Goal: Task Accomplishment & Management: Manage account settings

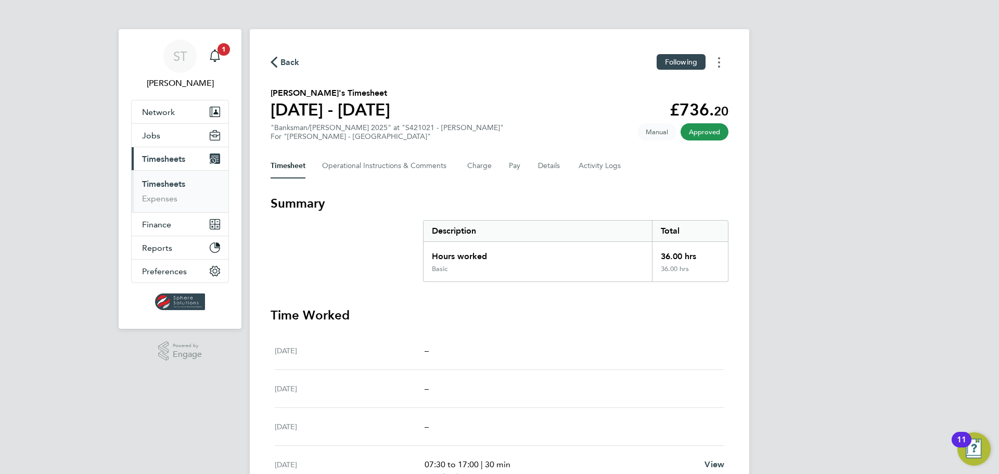
click at [714, 62] on button "Timesheets Menu" at bounding box center [718, 62] width 19 height 16
click at [648, 86] on link "Download timesheet" at bounding box center [665, 85] width 125 height 21
click at [217, 62] on div "Main navigation" at bounding box center [214, 56] width 21 height 21
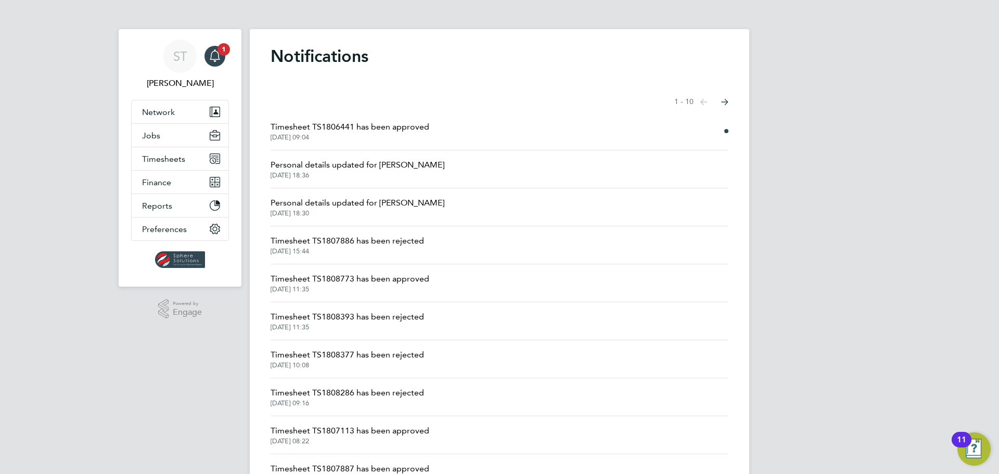
click at [366, 125] on span "Timesheet TS1806441 has been approved" at bounding box center [349, 127] width 159 height 12
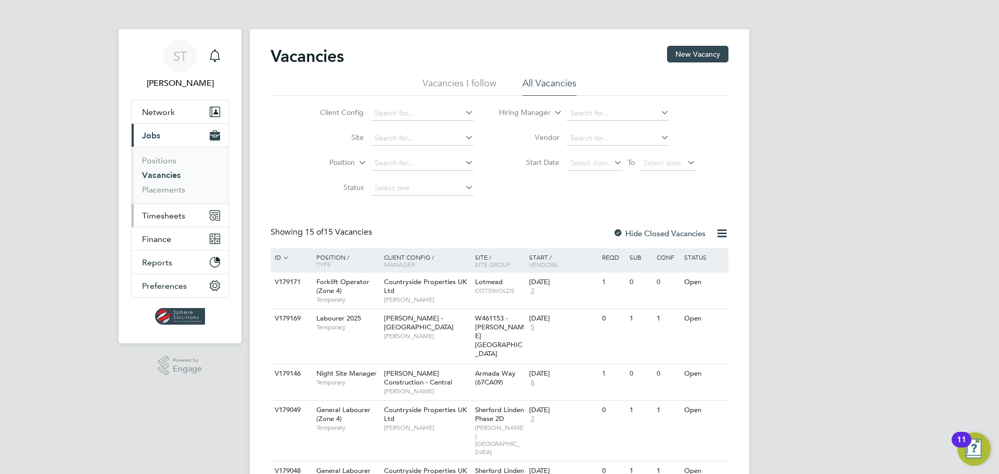
click at [170, 215] on span "Timesheets" at bounding box center [163, 216] width 43 height 10
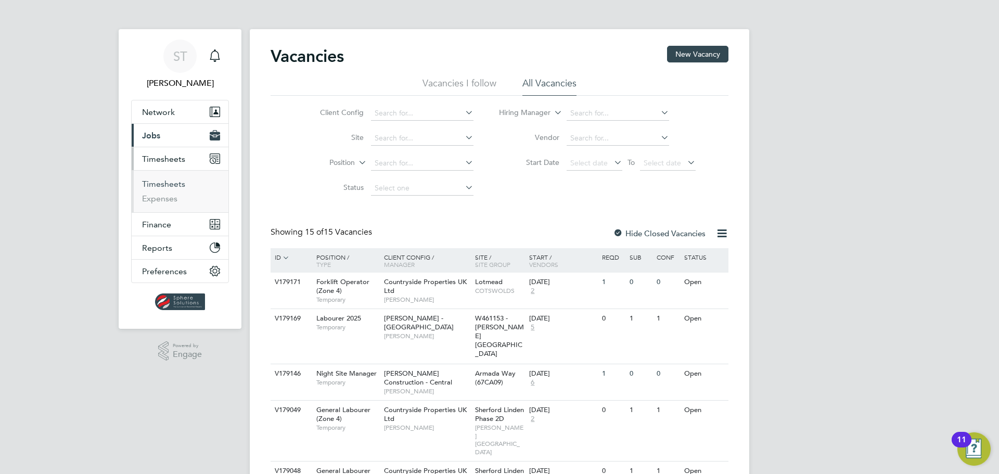
click at [168, 187] on link "Timesheets" at bounding box center [163, 184] width 43 height 10
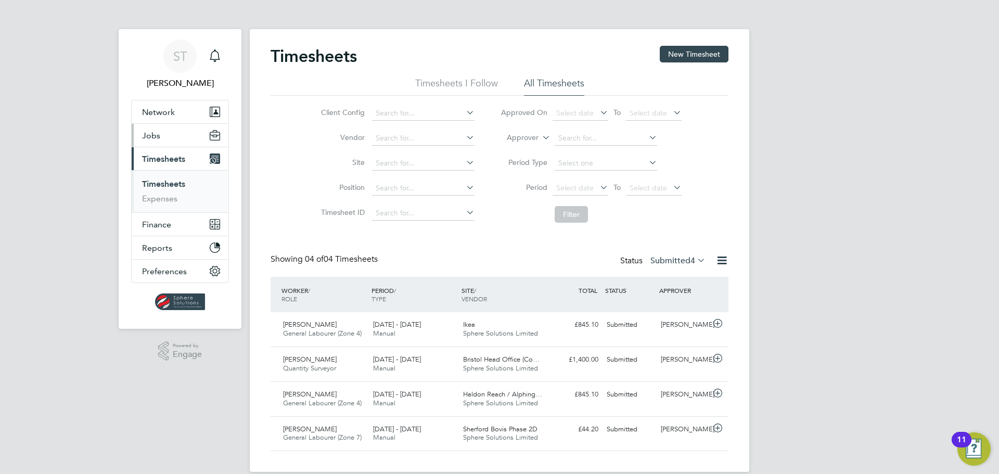
click at [159, 143] on button "Jobs" at bounding box center [180, 135] width 97 height 23
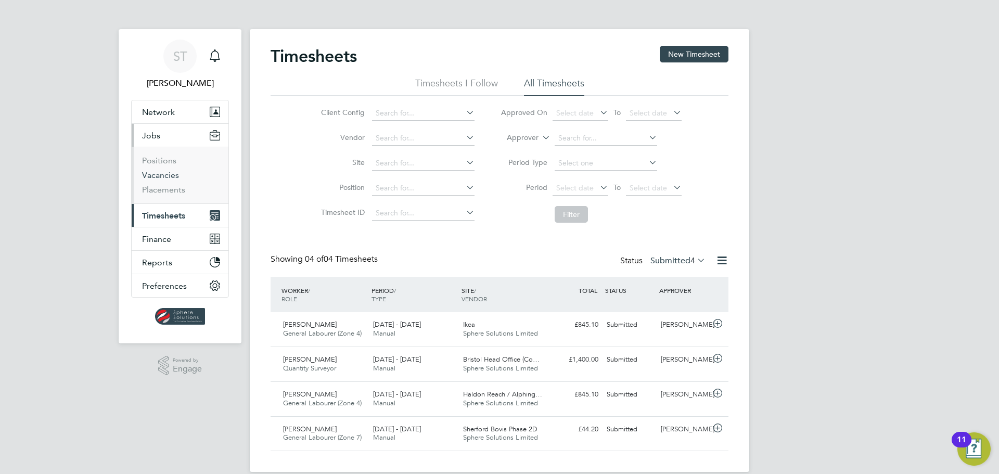
click at [149, 172] on link "Vacancies" at bounding box center [160, 175] width 37 height 10
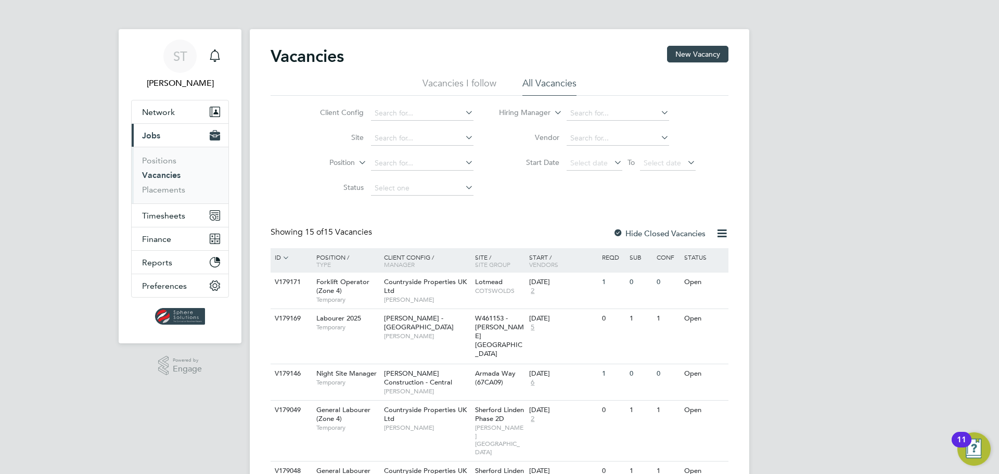
click at [169, 175] on link "Vacancies" at bounding box center [161, 175] width 38 height 10
click at [619, 234] on div at bounding box center [618, 234] width 10 height 10
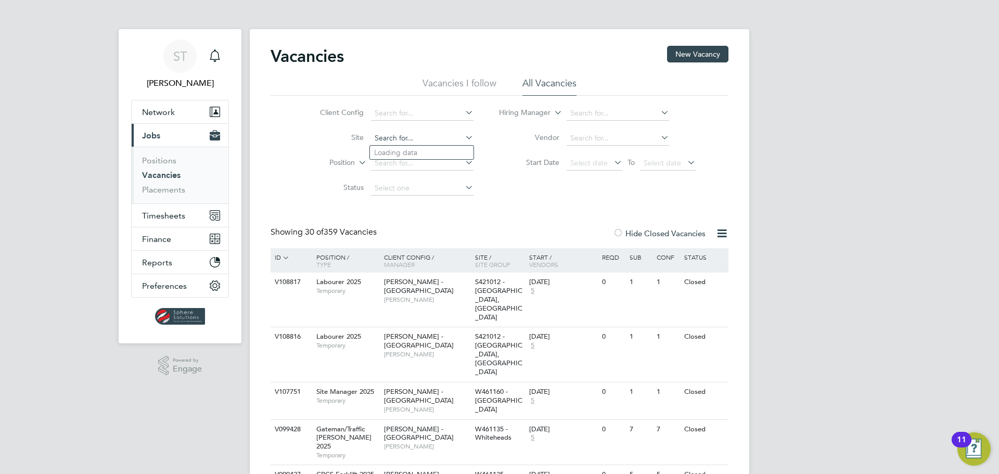
click at [422, 140] on input at bounding box center [422, 138] width 102 height 15
click at [407, 152] on li "Ikea" at bounding box center [422, 153] width 104 height 14
type input "Ikea"
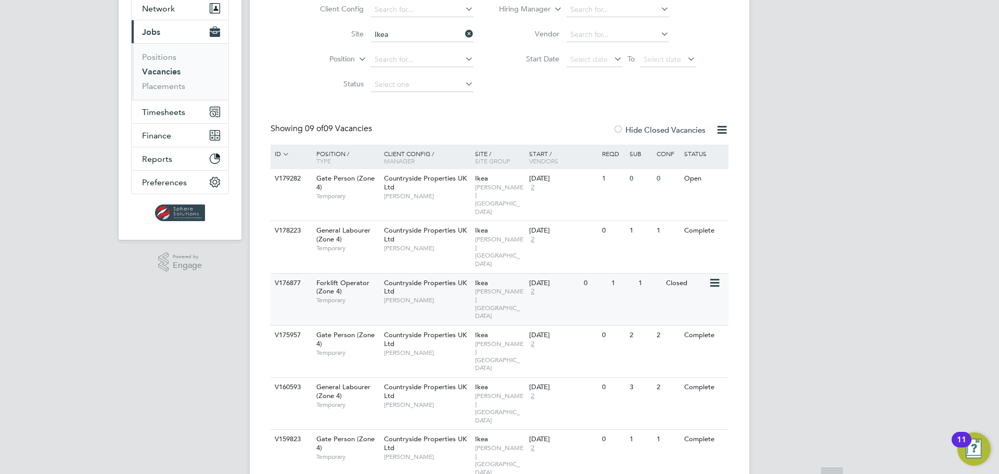
scroll to position [104, 0]
click at [177, 115] on span "Timesheets" at bounding box center [163, 112] width 43 height 10
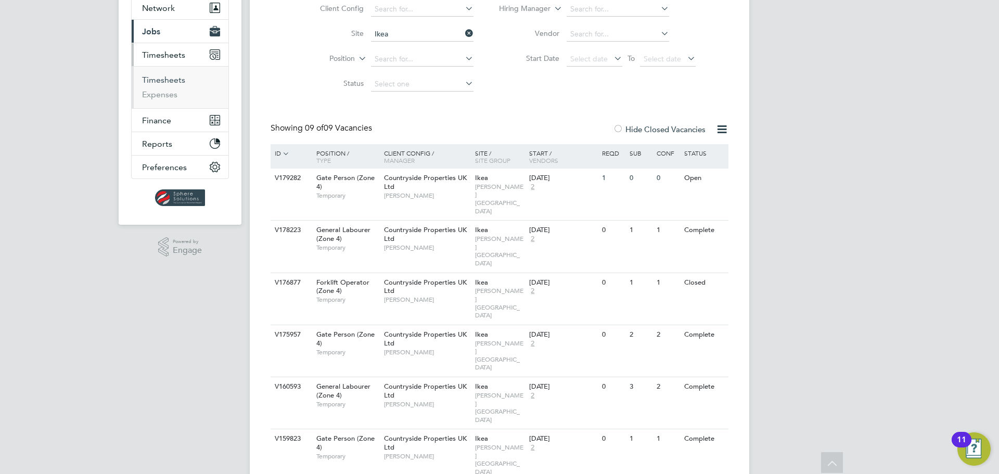
click at [168, 78] on link "Timesheets" at bounding box center [163, 80] width 43 height 10
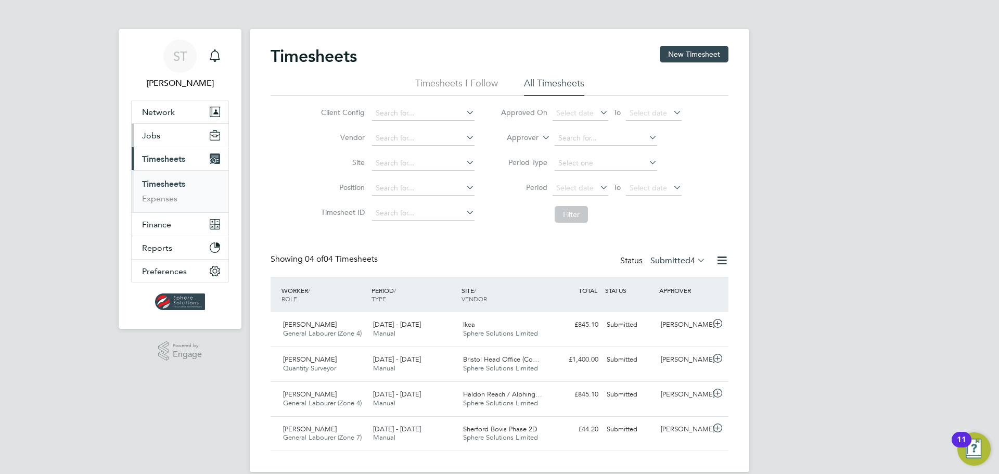
click at [158, 136] on span "Jobs" at bounding box center [151, 136] width 18 height 10
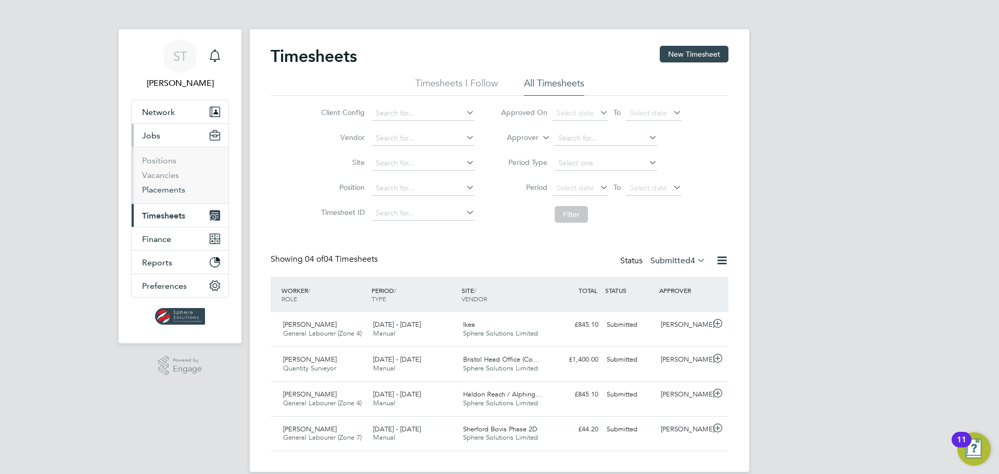
click at [167, 190] on link "Placements" at bounding box center [163, 190] width 43 height 10
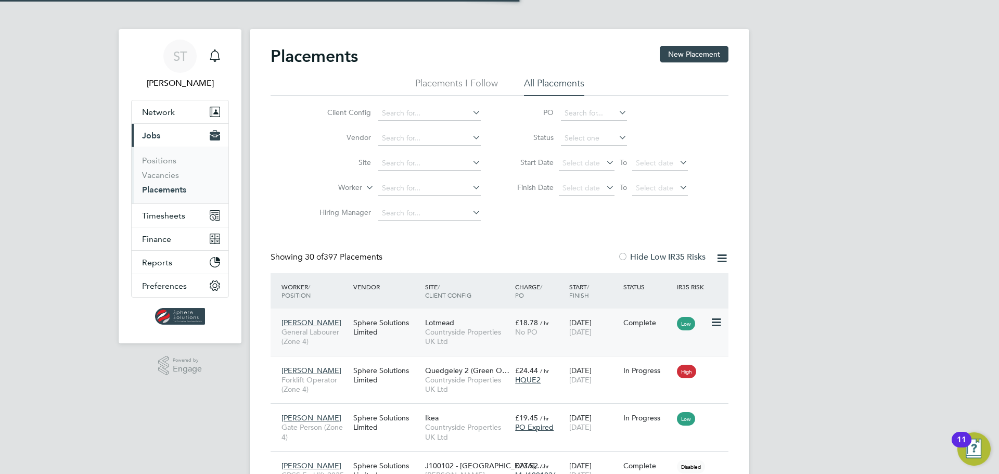
scroll to position [10, 49]
click at [414, 161] on input at bounding box center [429, 163] width 102 height 15
click at [408, 175] on li "Ikea" at bounding box center [430, 178] width 104 height 14
type input "Ikea"
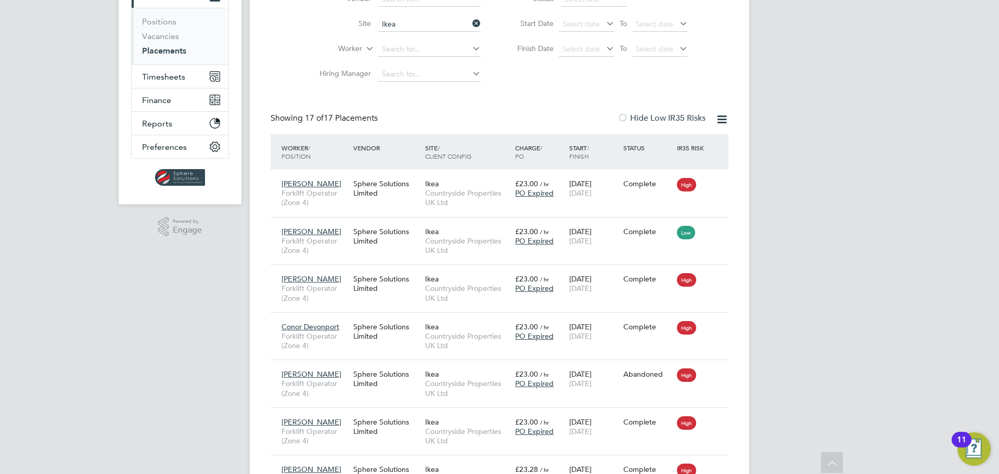
click at [625, 119] on div at bounding box center [622, 118] width 10 height 10
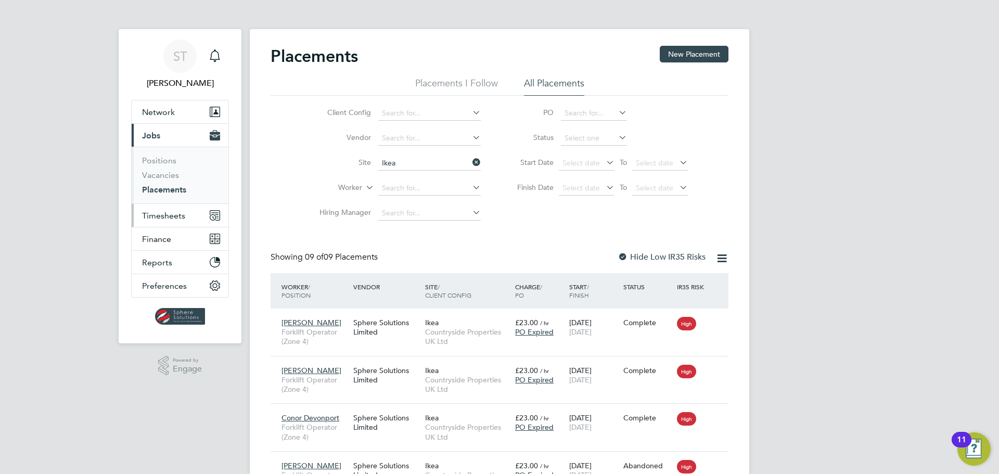
click at [166, 221] on button "Timesheets" at bounding box center [180, 215] width 97 height 23
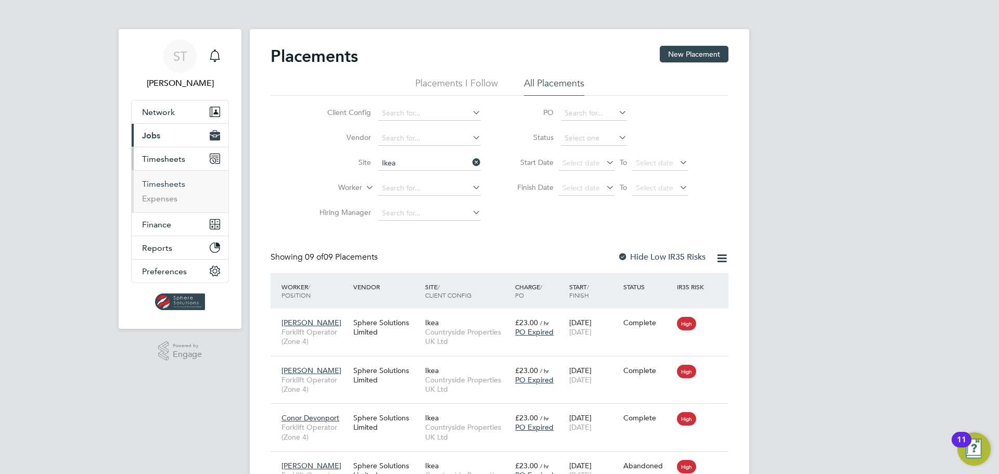
click at [167, 186] on link "Timesheets" at bounding box center [163, 184] width 43 height 10
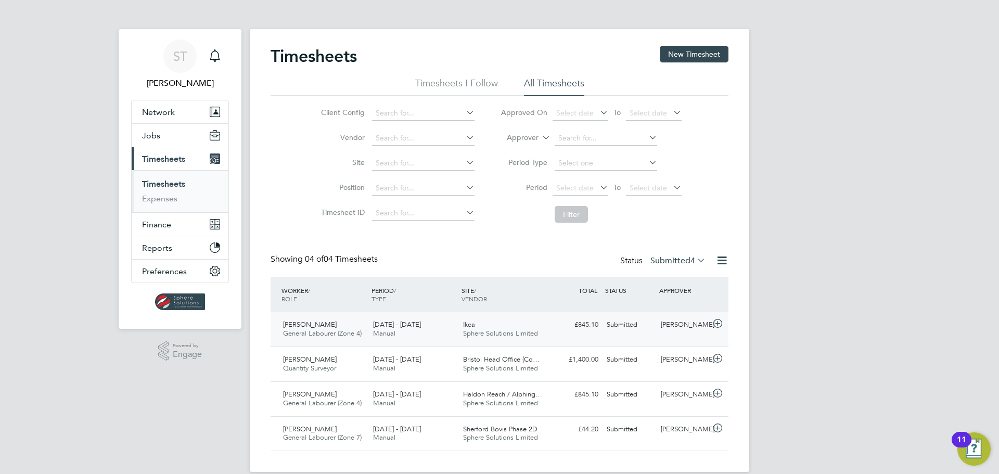
click at [475, 325] on div "Ikea Sphere Solutions Limited" at bounding box center [504, 329] width 90 height 26
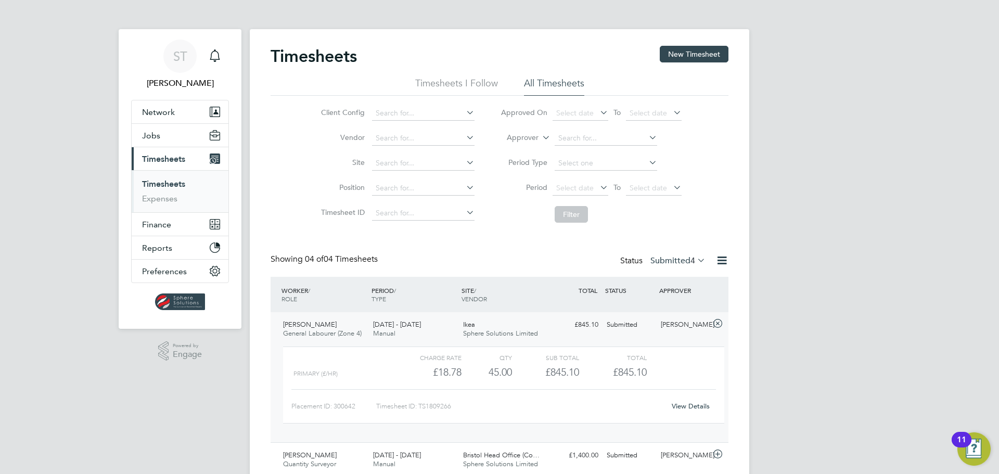
click at [706, 409] on link "View Details" at bounding box center [690, 406] width 38 height 9
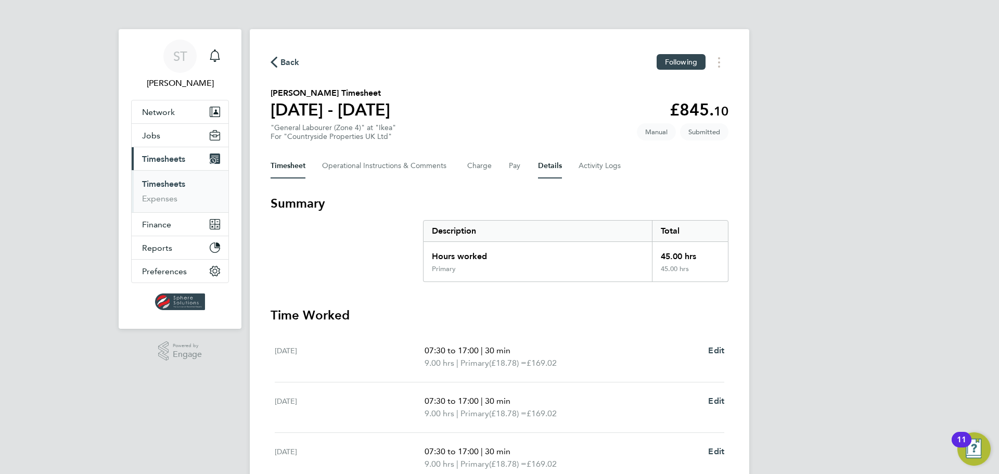
click at [547, 169] on button "Details" at bounding box center [550, 165] width 24 height 25
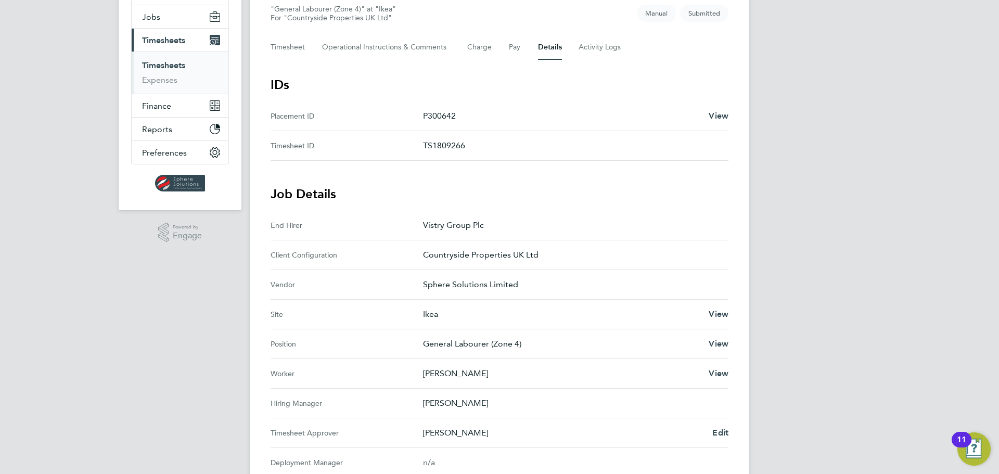
scroll to position [84, 0]
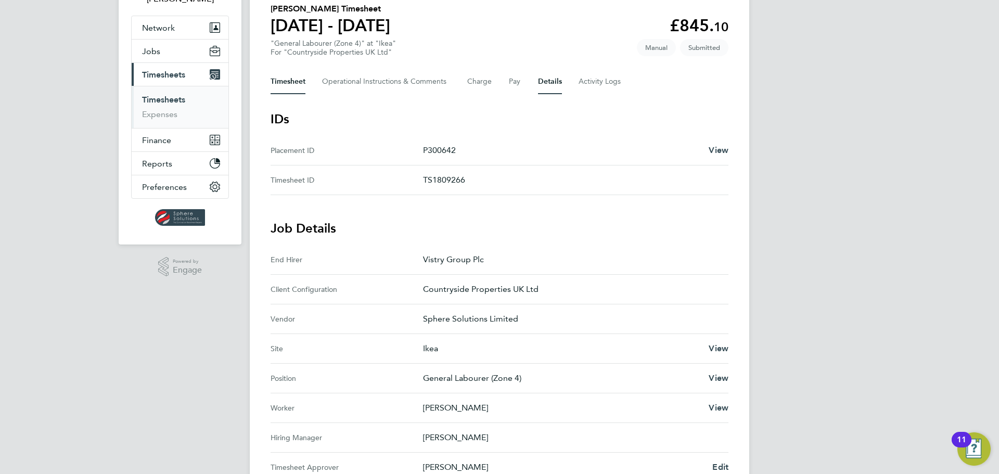
click at [286, 80] on button "Timesheet" at bounding box center [287, 81] width 35 height 25
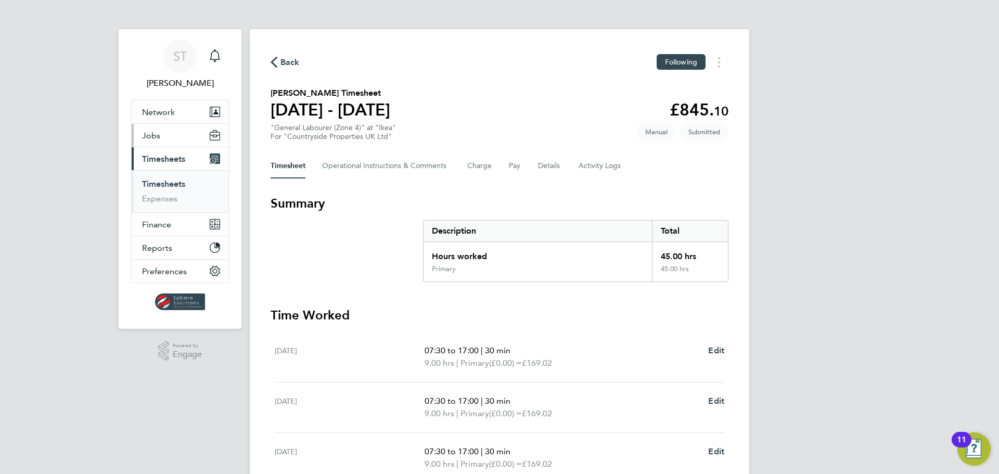
click at [154, 134] on span "Jobs" at bounding box center [151, 136] width 18 height 10
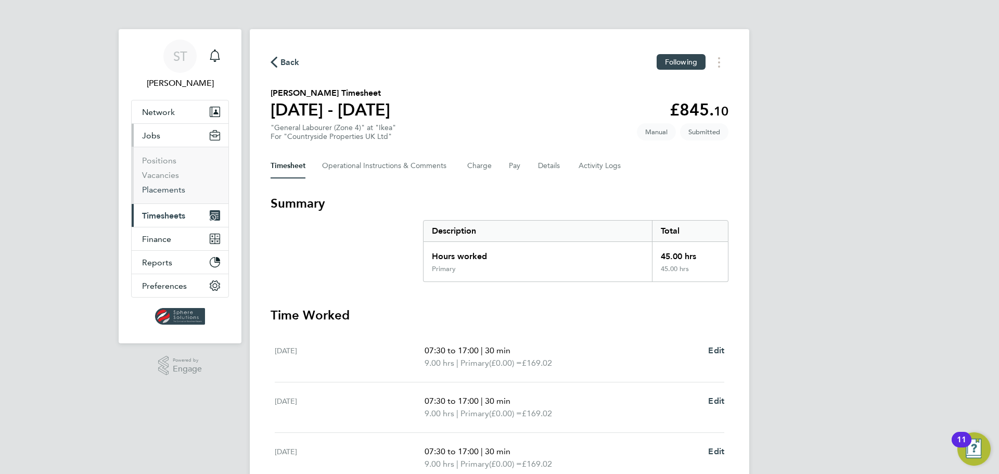
click at [158, 191] on link "Placements" at bounding box center [163, 190] width 43 height 10
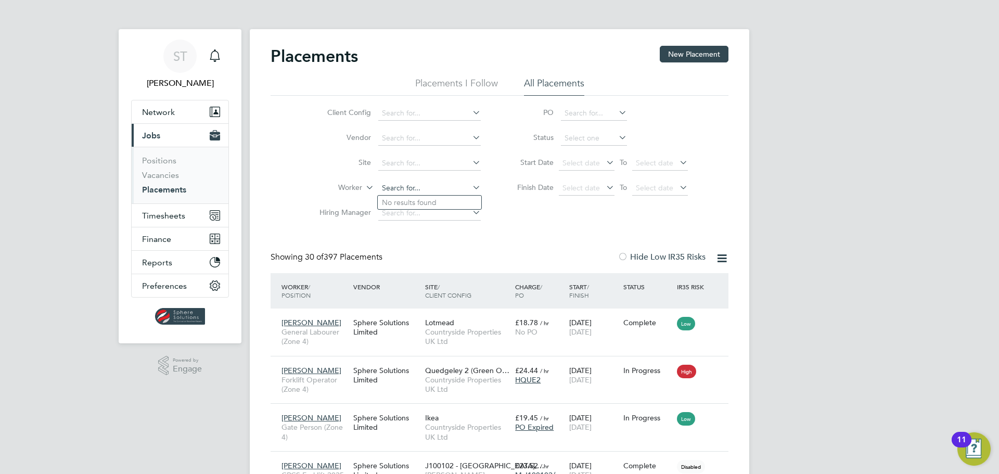
click at [389, 192] on input at bounding box center [429, 188] width 102 height 15
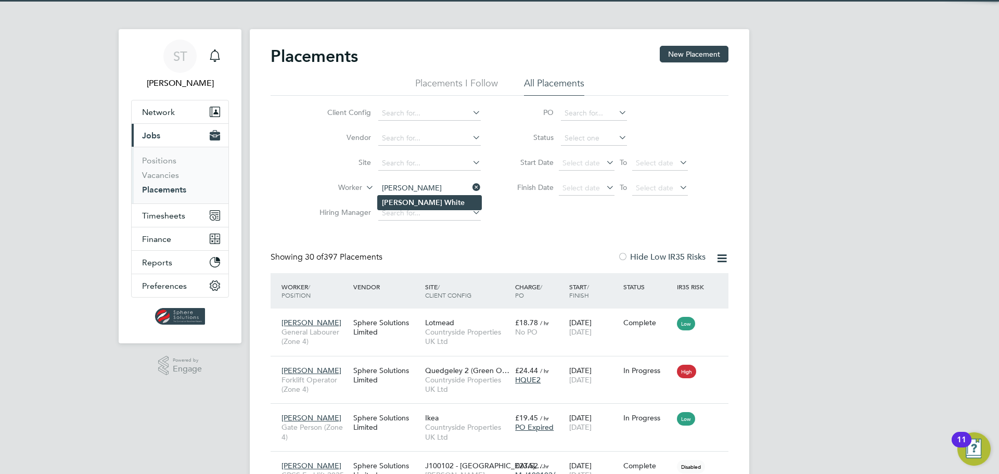
click at [403, 201] on b "[PERSON_NAME]" at bounding box center [412, 202] width 60 height 9
type input "[PERSON_NAME]"
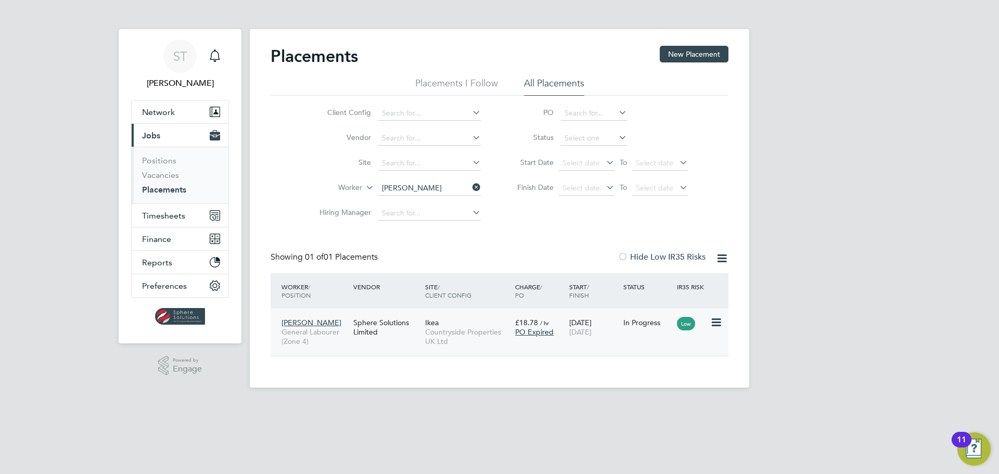
click at [540, 332] on span "PO Expired" at bounding box center [534, 331] width 38 height 9
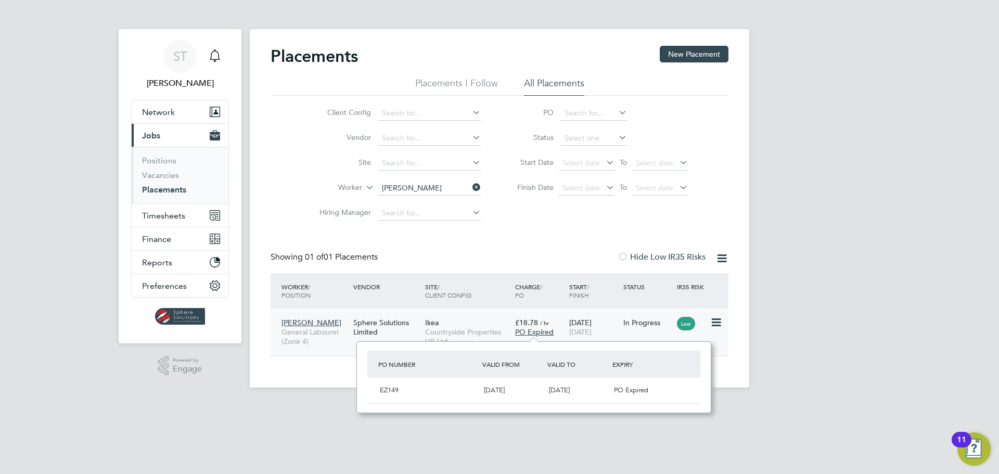
click at [714, 322] on icon at bounding box center [715, 322] width 10 height 12
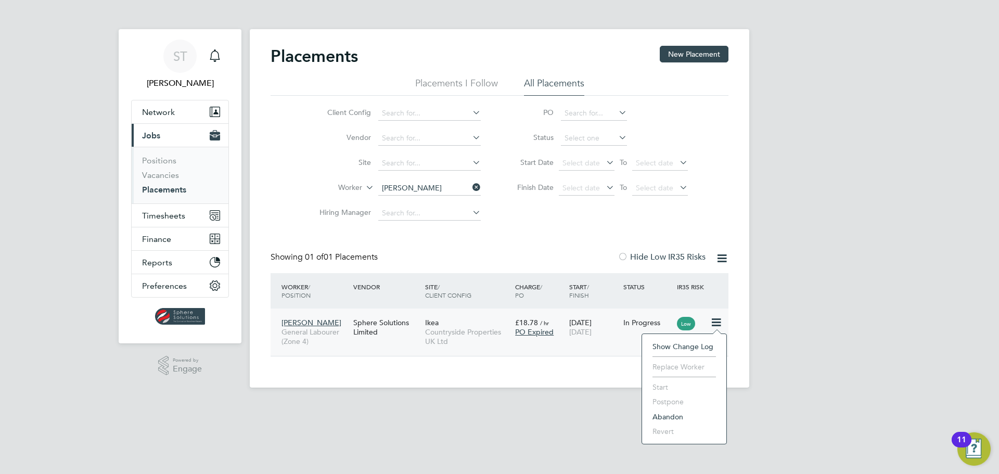
click at [522, 334] on span "PO Expired" at bounding box center [534, 331] width 38 height 9
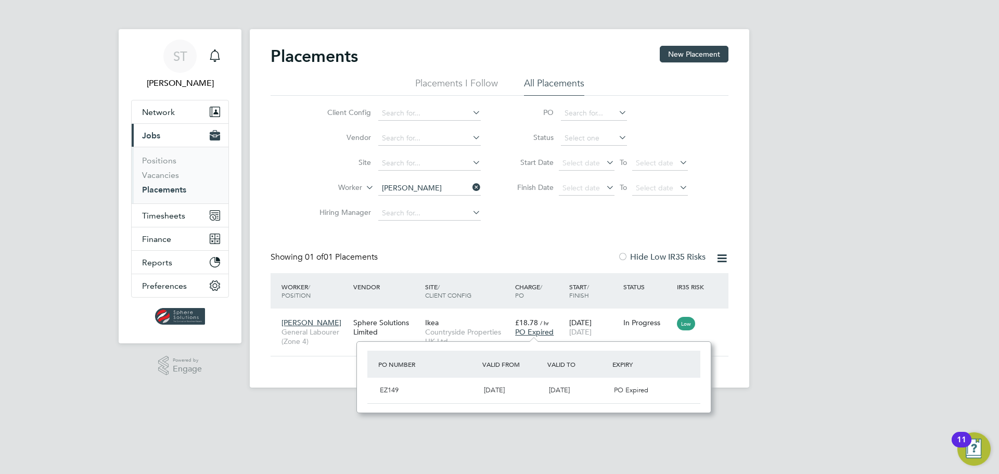
click at [499, 392] on span "02 Sep 2024" at bounding box center [494, 389] width 21 height 9
click at [156, 176] on link "Vacancies" at bounding box center [160, 175] width 37 height 10
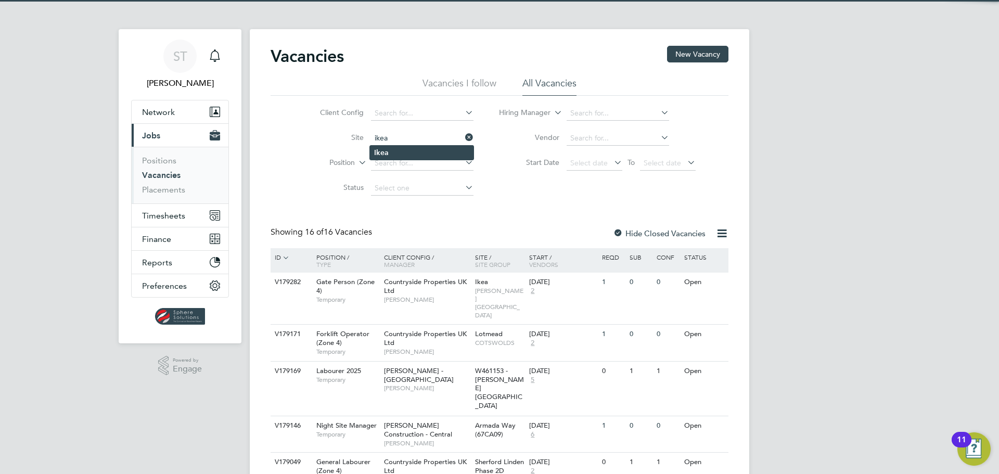
click at [412, 155] on li "Ikea" at bounding box center [422, 153] width 104 height 14
type input "Ikea"
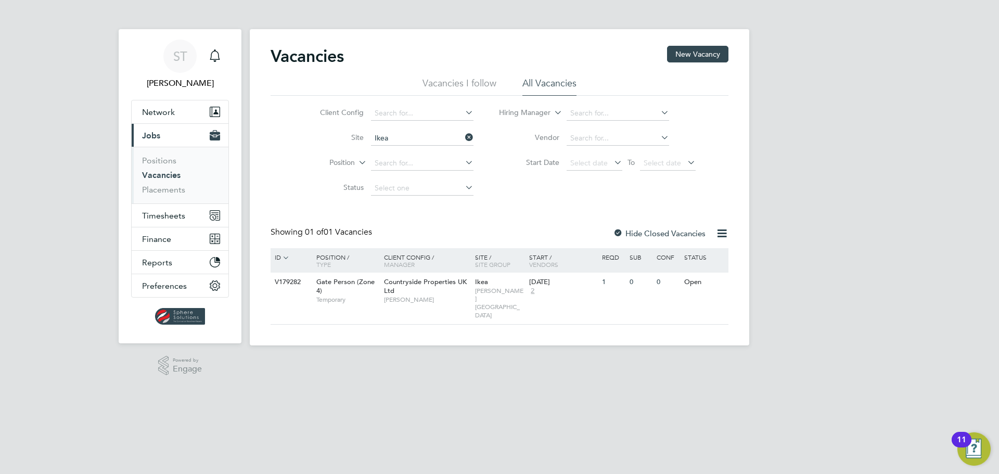
click at [623, 229] on div at bounding box center [618, 234] width 10 height 10
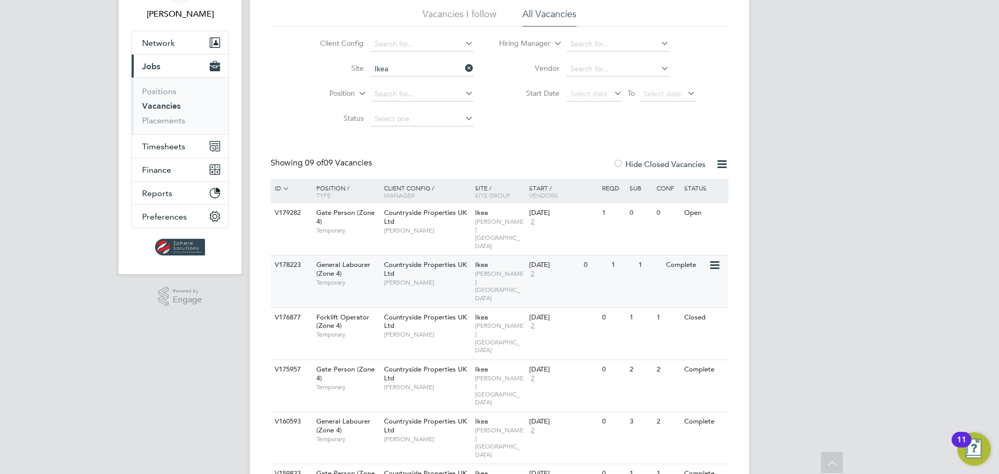
click at [457, 278] on span "[PERSON_NAME]" at bounding box center [427, 282] width 86 height 8
click at [172, 147] on span "Timesheets" at bounding box center [163, 146] width 43 height 10
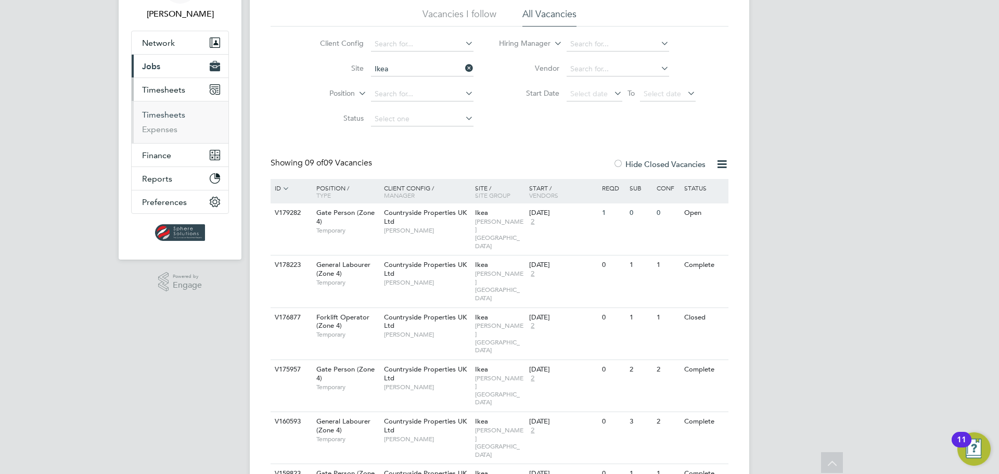
click at [176, 116] on link "Timesheets" at bounding box center [163, 115] width 43 height 10
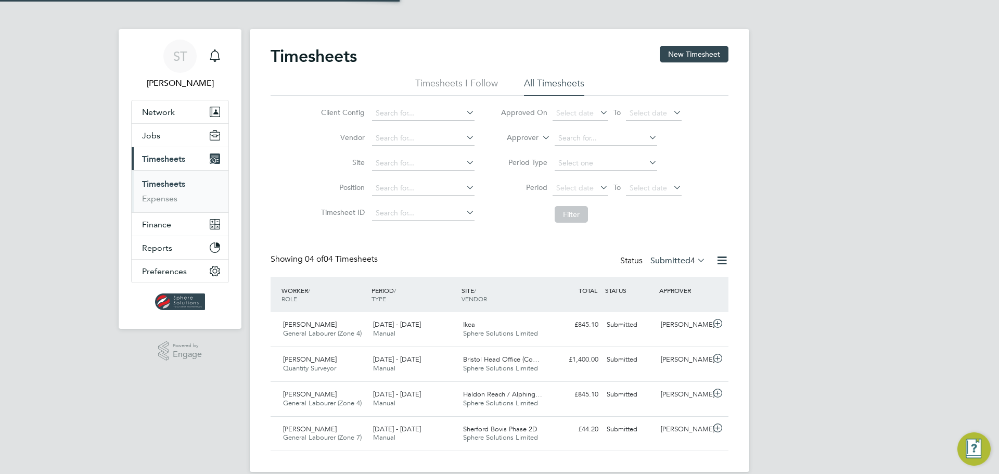
scroll to position [5, 5]
click at [660, 259] on label "Submitted 4" at bounding box center [677, 260] width 55 height 10
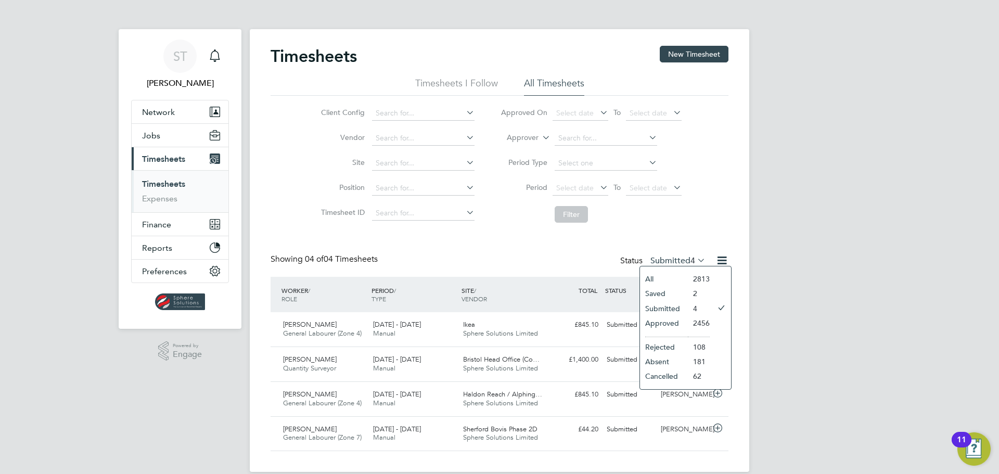
click at [659, 324] on li "Approved" at bounding box center [664, 323] width 48 height 15
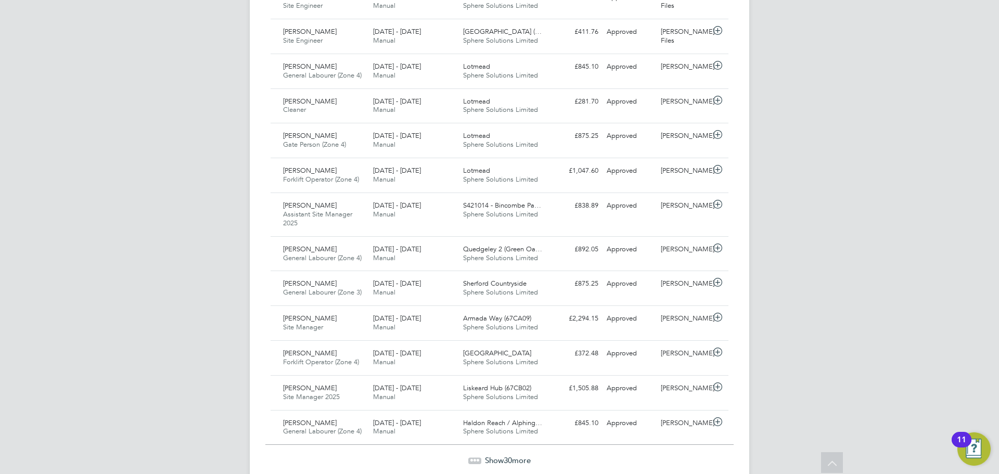
scroll to position [936, 0]
click at [514, 322] on span "Sphere Solutions Limited" at bounding box center [500, 326] width 75 height 9
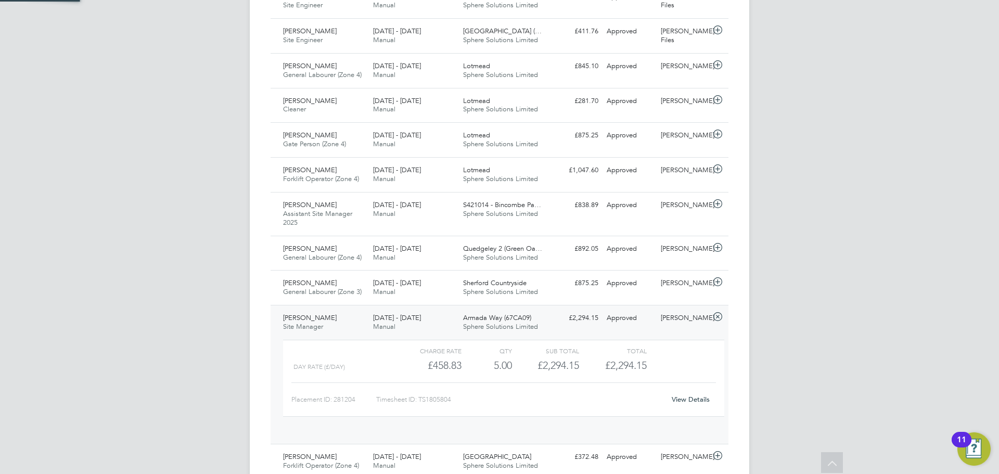
scroll to position [18, 101]
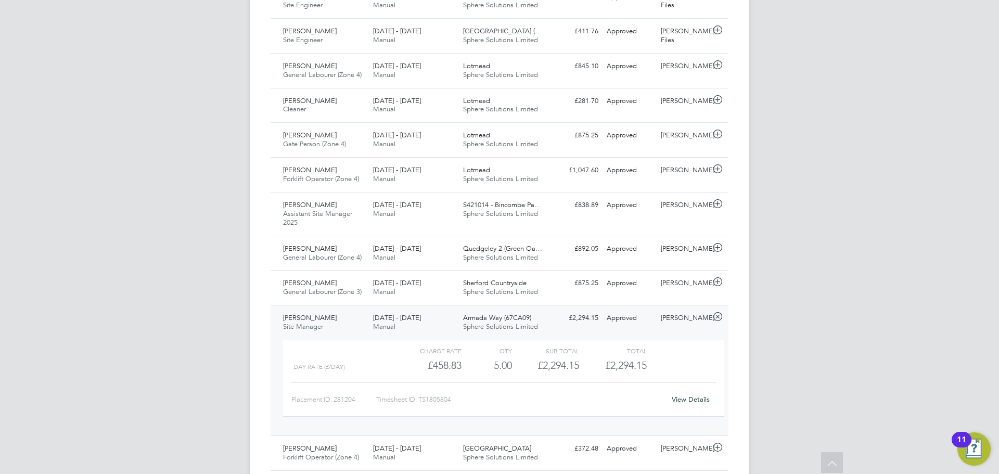
click at [696, 395] on link "View Details" at bounding box center [690, 399] width 38 height 9
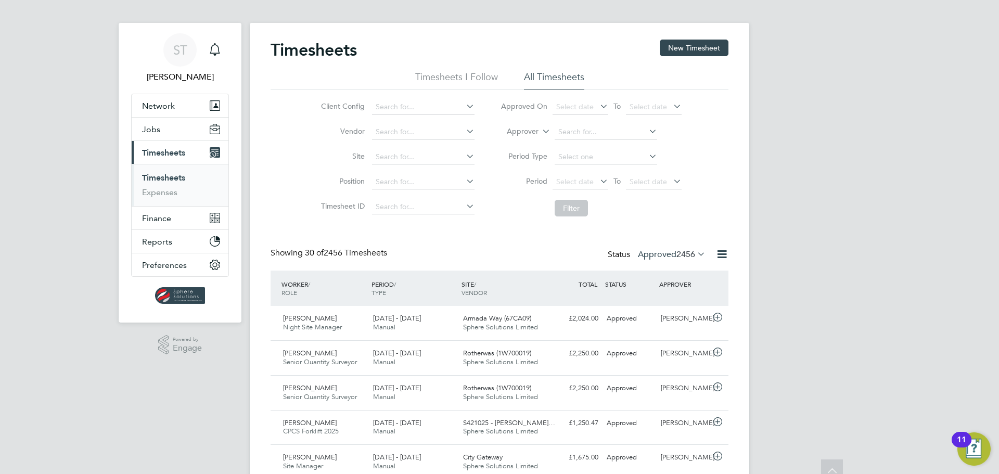
scroll to position [0, 0]
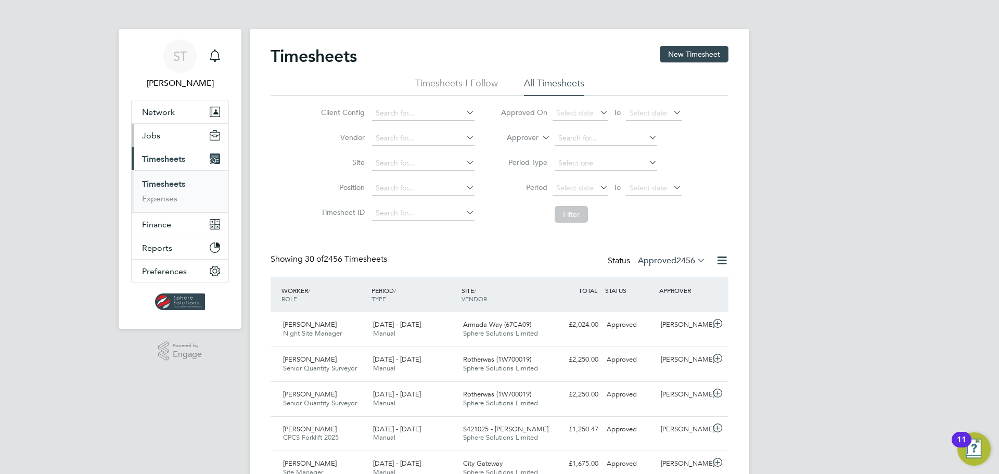
click at [160, 136] on button "Jobs" at bounding box center [180, 135] width 97 height 23
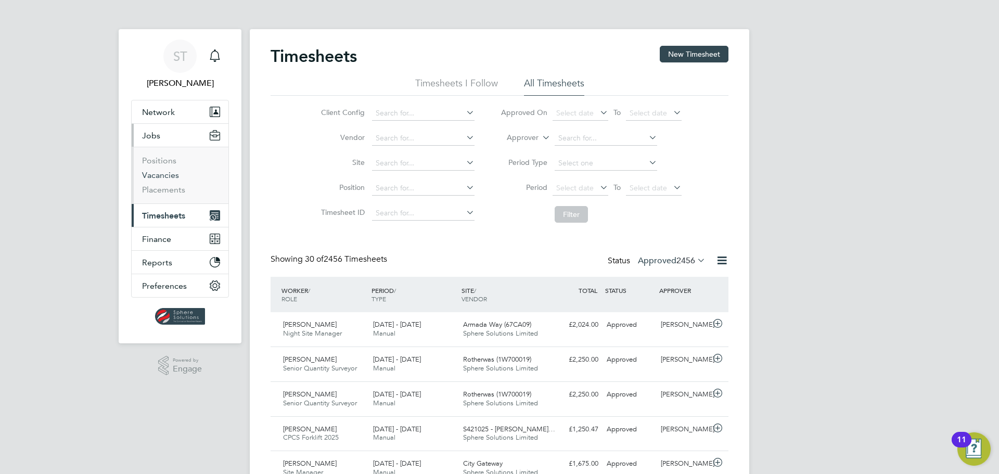
click at [156, 173] on link "Vacancies" at bounding box center [160, 175] width 37 height 10
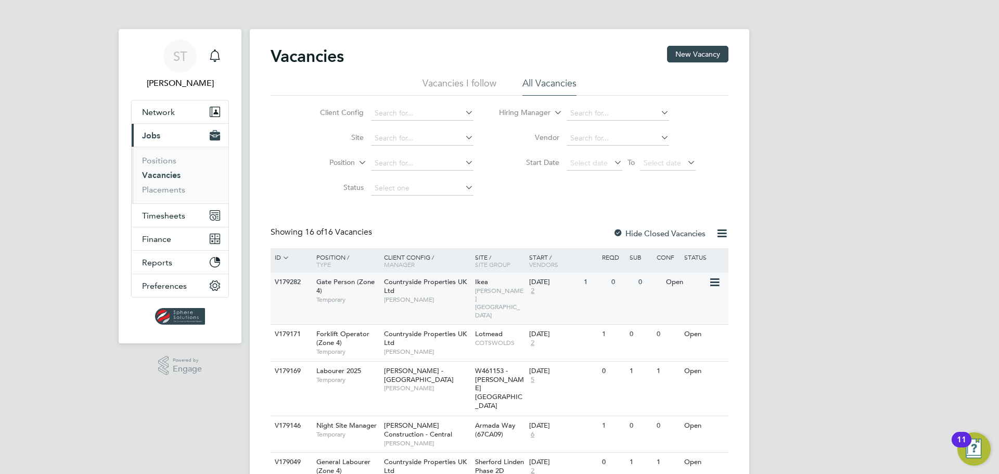
click at [477, 292] on span "CORNWELL SOUTH WEST" at bounding box center [499, 303] width 49 height 32
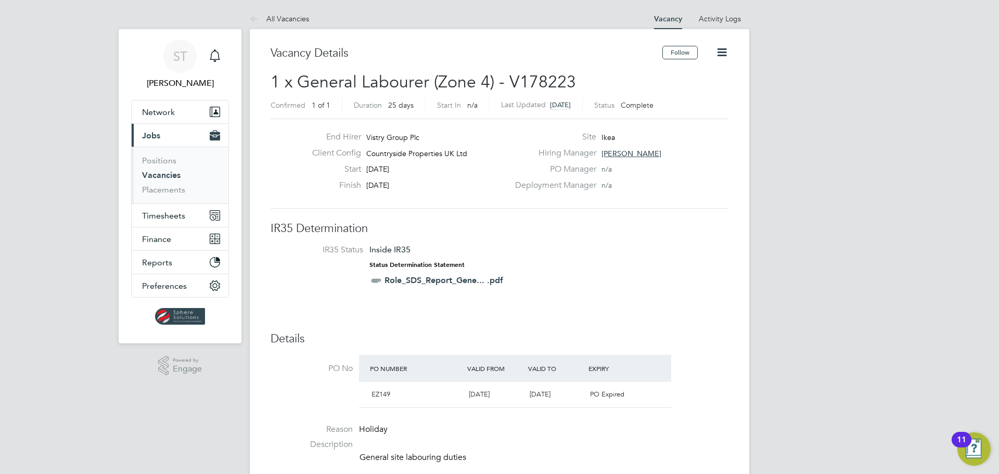
click at [724, 51] on icon at bounding box center [721, 52] width 13 height 13
click at [701, 89] on li "Update Status" at bounding box center [696, 91] width 60 height 15
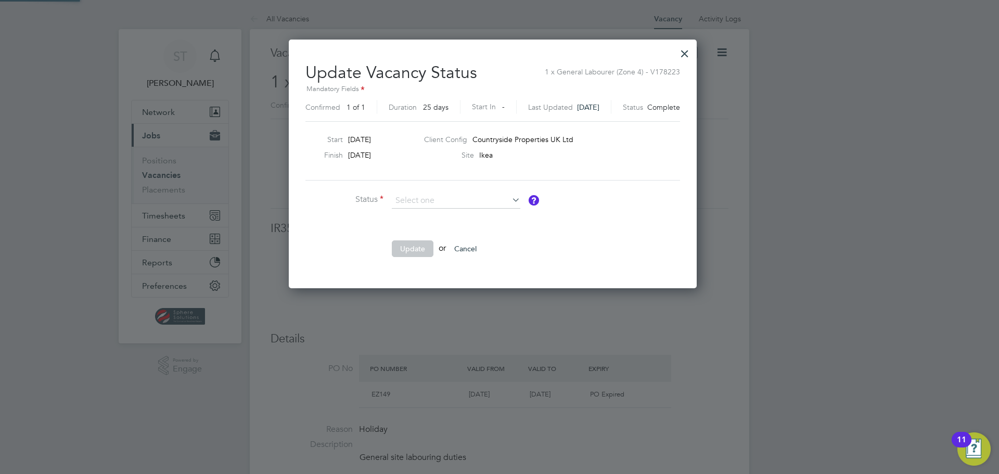
scroll to position [248, 422]
click at [693, 57] on div at bounding box center [684, 51] width 19 height 19
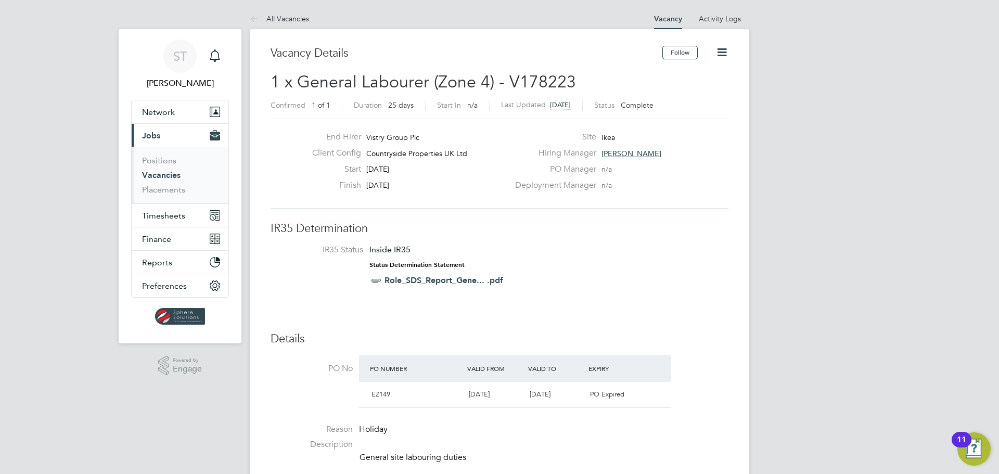
click at [726, 54] on icon at bounding box center [721, 52] width 13 height 13
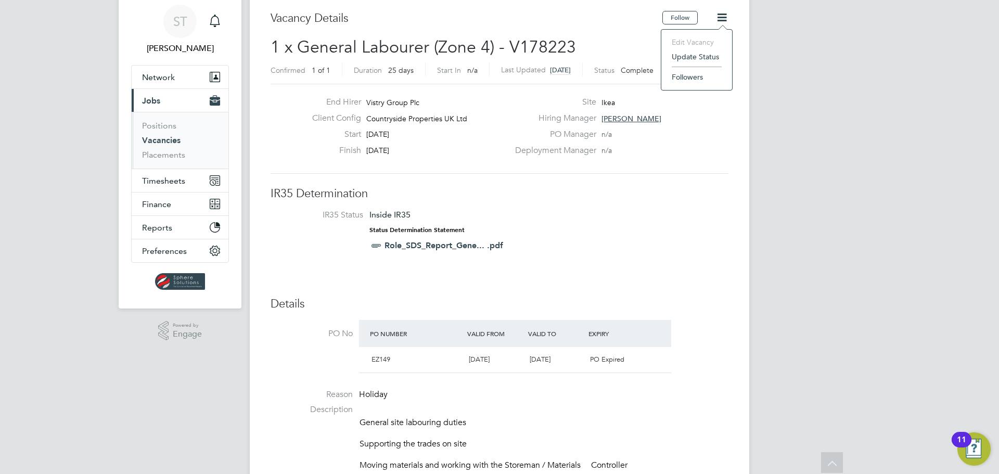
click at [724, 19] on icon at bounding box center [721, 17] width 13 height 13
click at [686, 54] on li "Update Status" at bounding box center [696, 56] width 60 height 15
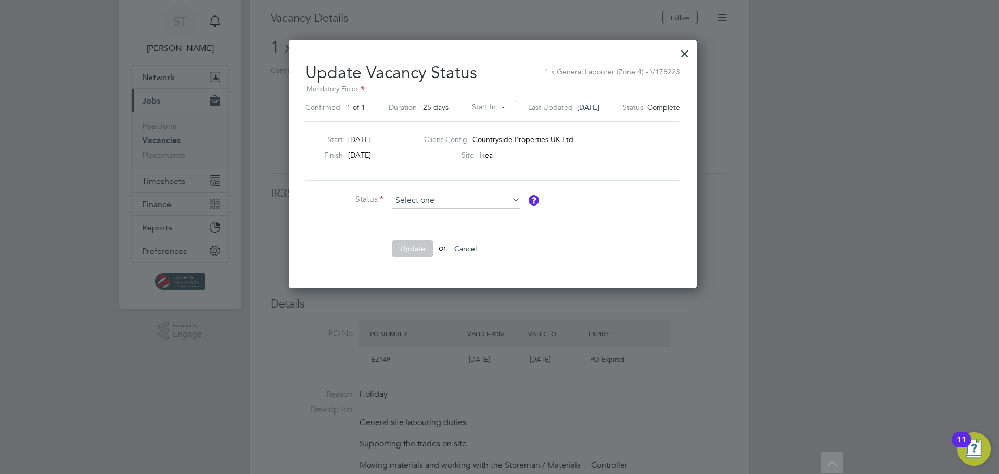
click at [421, 202] on input at bounding box center [456, 201] width 128 height 16
click at [410, 219] on li "Open" at bounding box center [456, 215] width 130 height 14
type input "Open"
click at [413, 246] on button "Update" at bounding box center [413, 248] width 42 height 17
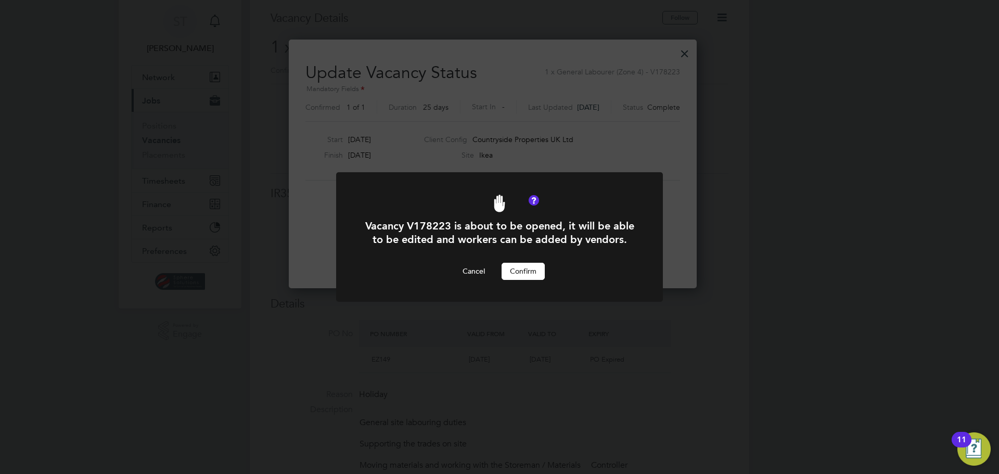
click at [514, 269] on button "Confirm" at bounding box center [522, 271] width 43 height 17
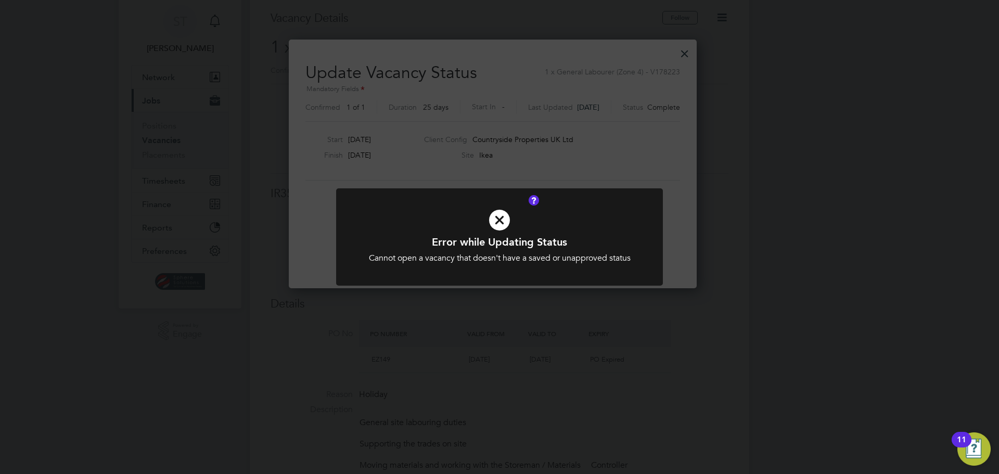
click at [520, 251] on div "Error while Updating Status Cannot open a vacancy that doesn't have a saved or …" at bounding box center [499, 249] width 270 height 29
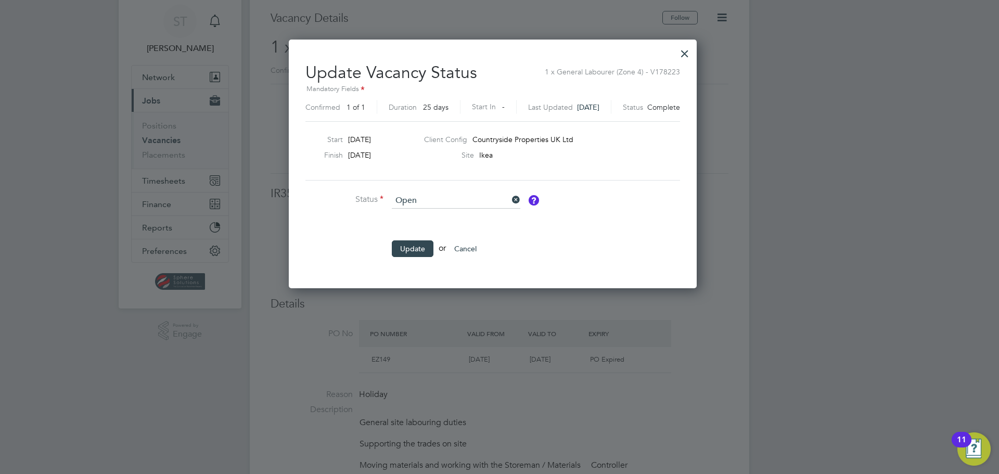
click at [694, 55] on div at bounding box center [684, 51] width 19 height 19
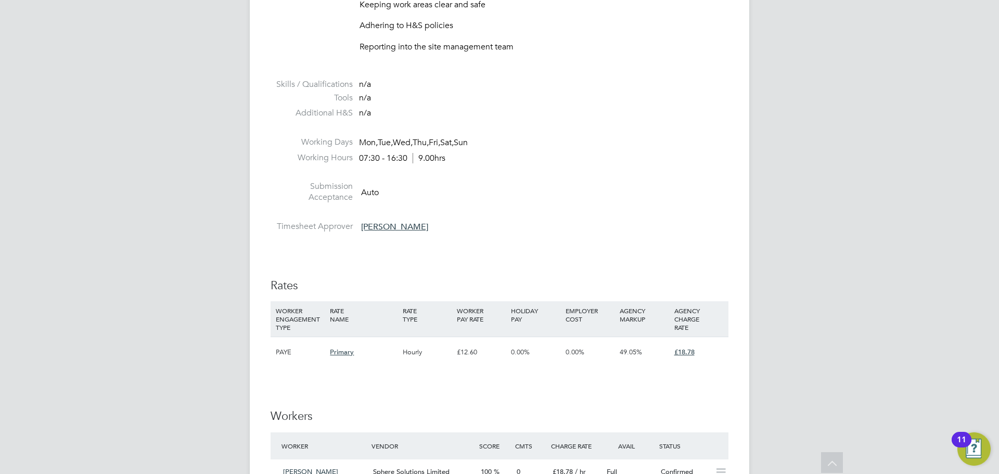
scroll to position [555, 0]
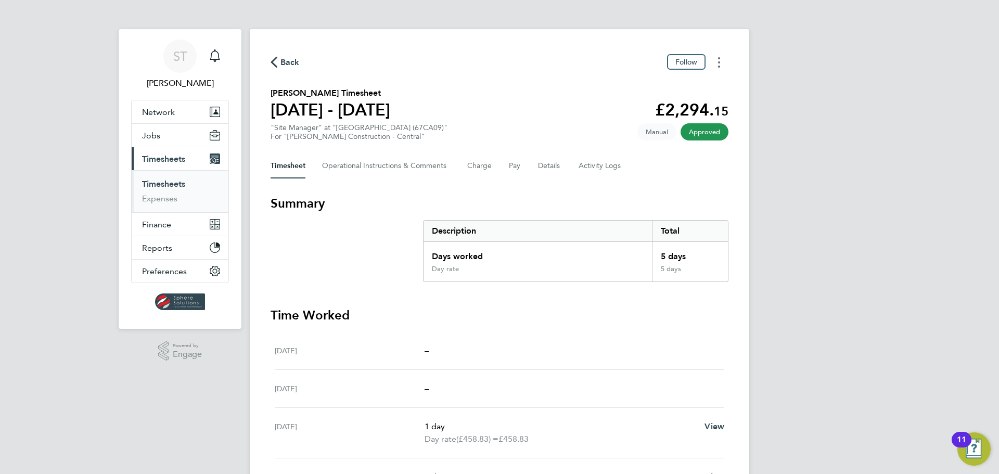
click at [718, 61] on icon "Timesheets Menu" at bounding box center [719, 62] width 2 height 10
click at [686, 88] on link "Download timesheet" at bounding box center [665, 85] width 125 height 21
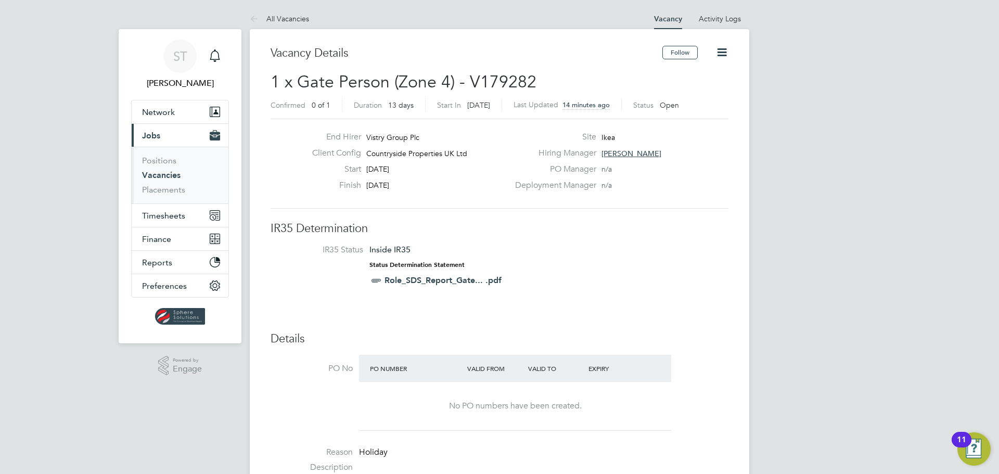
click at [721, 48] on icon at bounding box center [721, 52] width 13 height 13
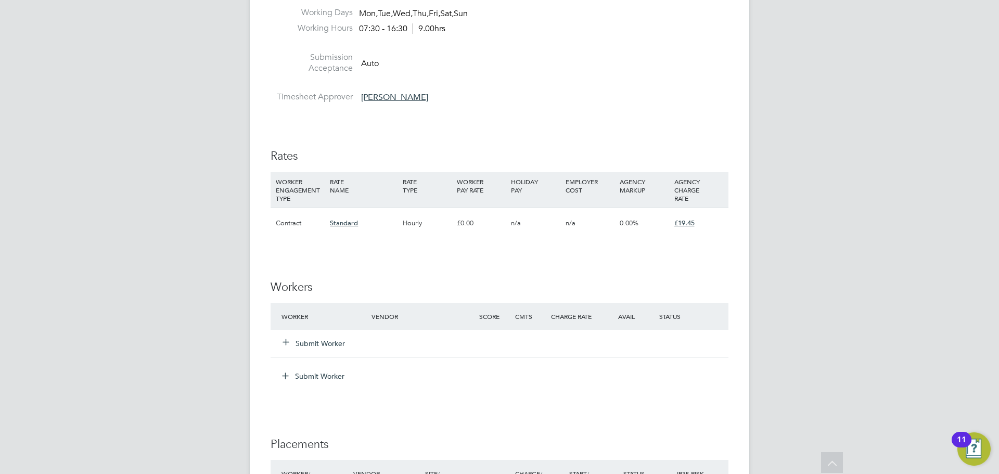
scroll to position [797, 0]
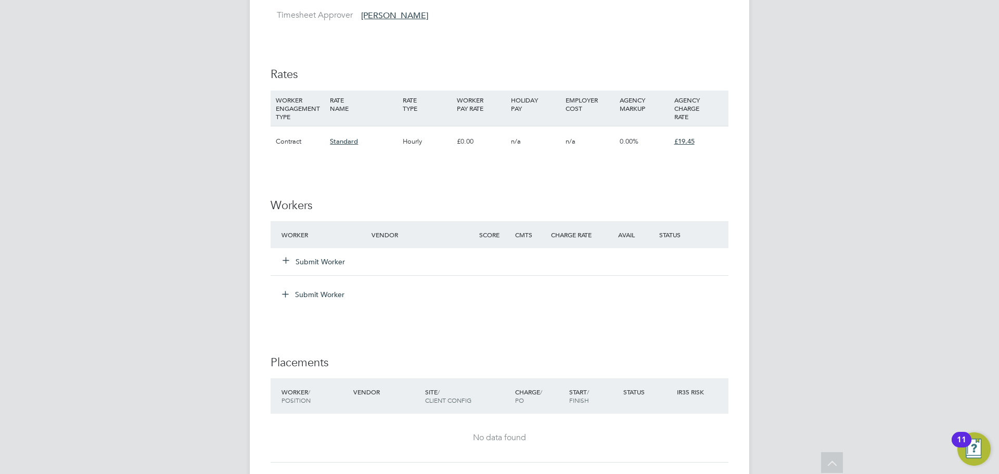
click at [307, 262] on button "Submit Worker" at bounding box center [314, 261] width 62 height 10
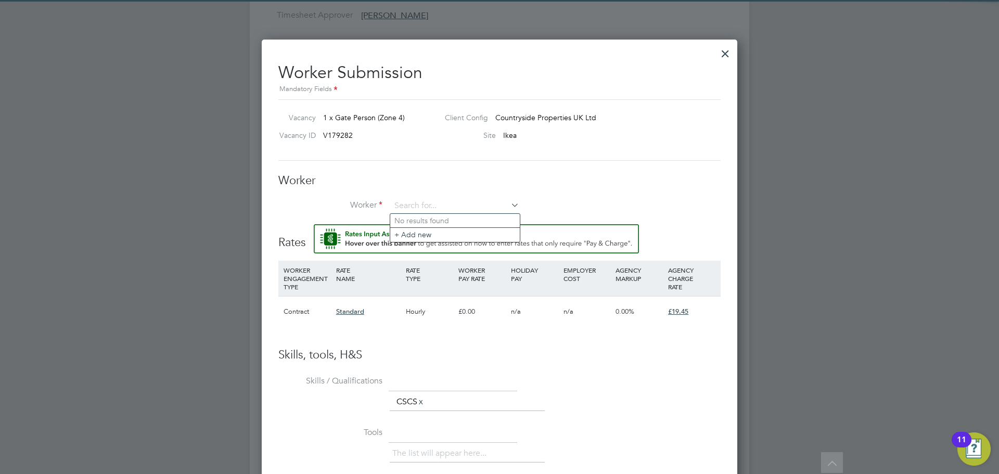
scroll to position [0, 0]
click at [417, 218] on b "[PERSON_NAME]" at bounding box center [424, 220] width 60 height 9
type input "[PERSON_NAME] (CN21353)"
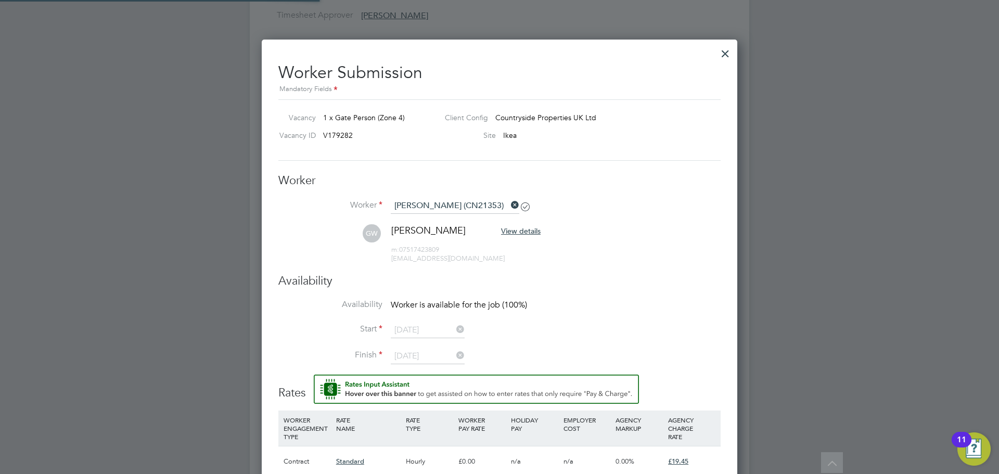
scroll to position [5, 5]
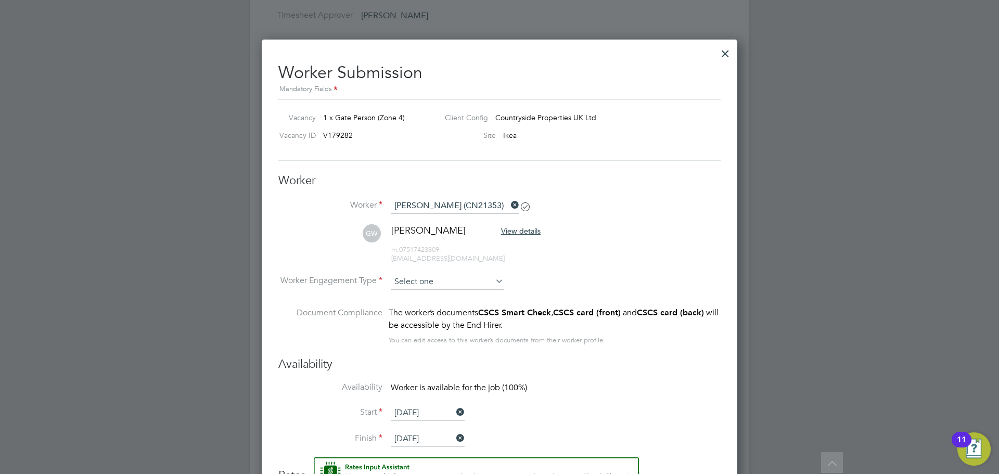
click at [431, 285] on input at bounding box center [447, 282] width 113 height 16
click at [429, 298] on li "Contract" at bounding box center [447, 296] width 114 height 14
type input "Contract"
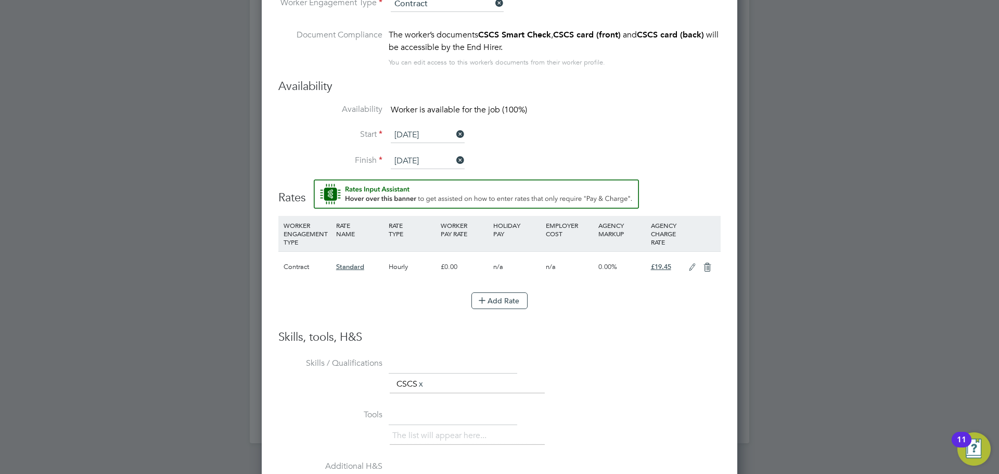
click at [693, 266] on icon at bounding box center [692, 267] width 13 height 8
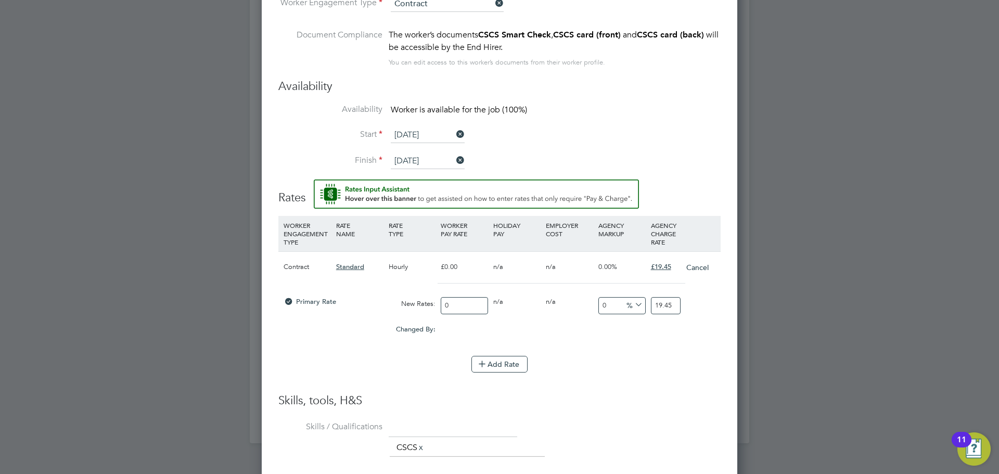
drag, startPoint x: 466, startPoint y: 306, endPoint x: 321, endPoint y: 306, distance: 144.1
click at [321, 306] on div "Primary Rate New Rates: 0 0 n/a 0 n/a 0 0 % 19.45" at bounding box center [499, 306] width 442 height 28
type input "1"
type input "16"
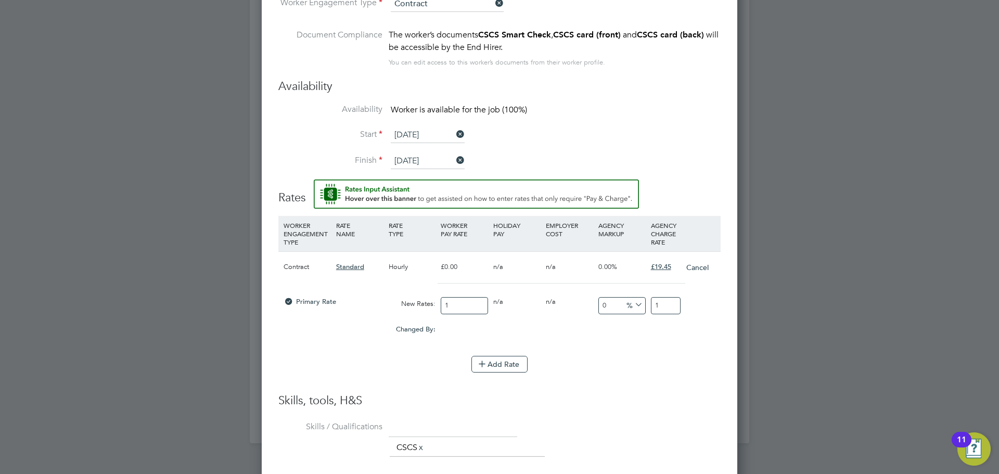
type input "16"
type input "16.6"
type input "16.67"
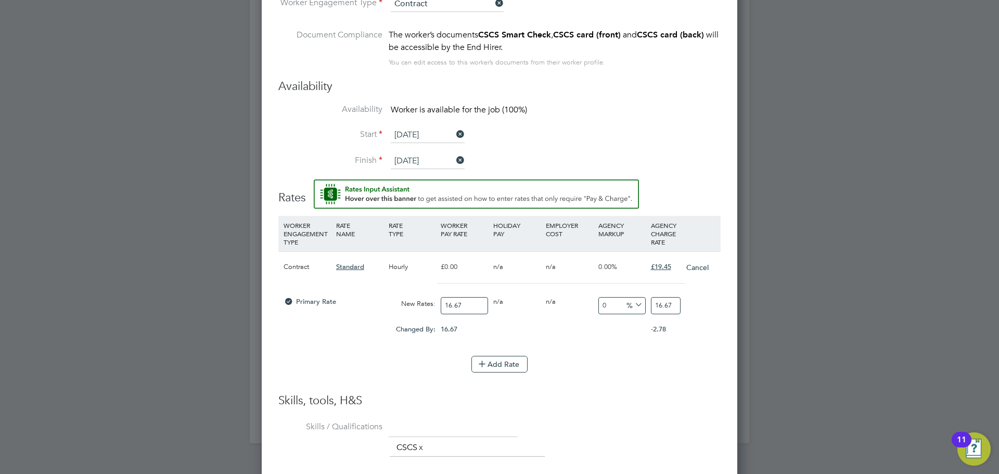
type input "16.67"
drag, startPoint x: 679, startPoint y: 305, endPoint x: 587, endPoint y: 301, distance: 92.1
click at [592, 301] on div "Primary Rate New Rates: 16.67 0 n/a 0 n/a 0 0 % 16.67" at bounding box center [499, 306] width 442 height 28
type input "-94.001199760048"
type input "1"
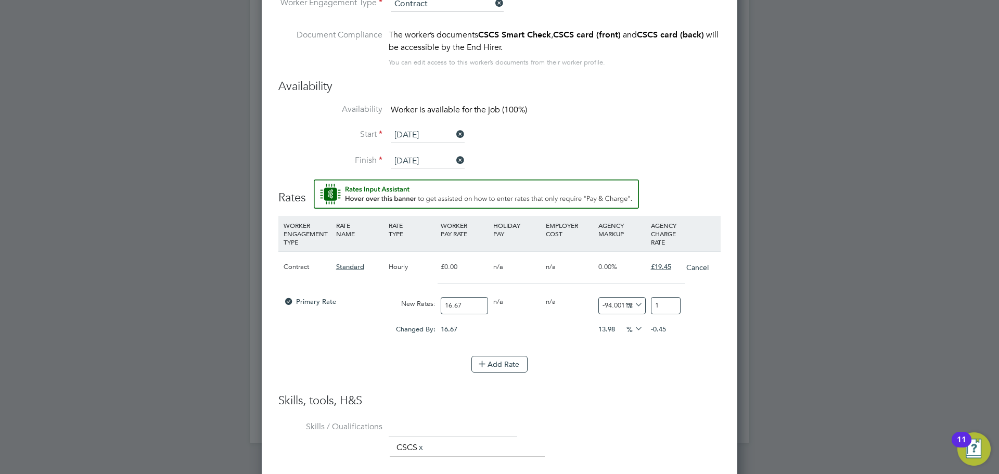
type input "13.977204559088182"
type input "19"
type input "16.376724655068987"
type input "19.4"
type input "16.676664667066586"
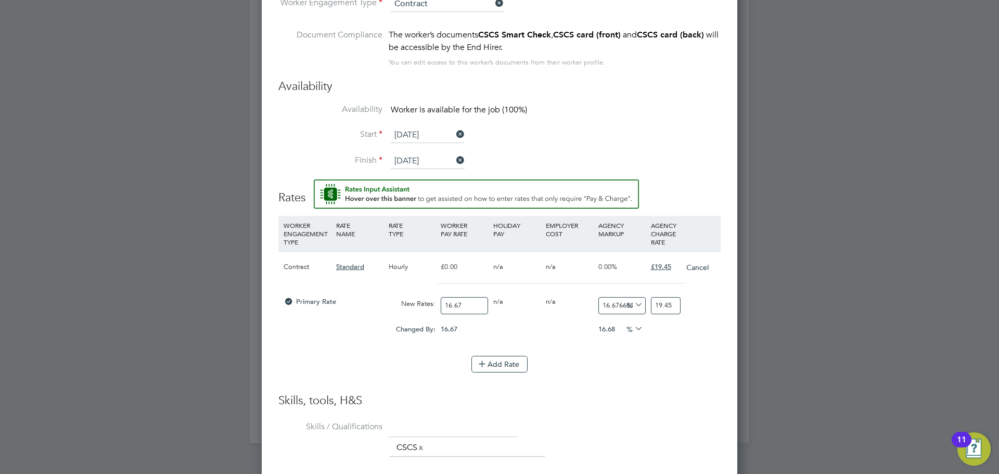
type input "19.45"
click at [564, 389] on li "WORKER ENGAGEMENT TYPE RATE NAME RATE TYPE WORKER PAY RATE HOLIDAY PAY EMPLOYER…" at bounding box center [499, 304] width 442 height 177
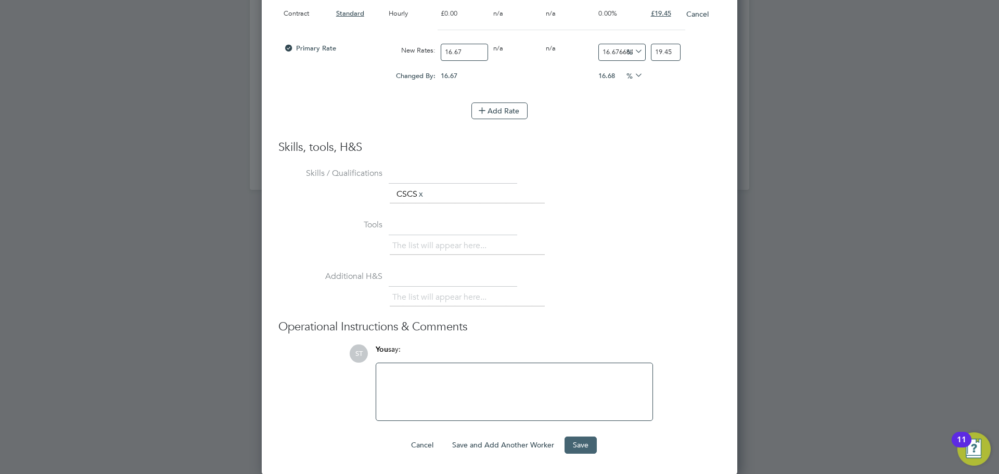
click at [571, 444] on button "Save" at bounding box center [580, 444] width 32 height 17
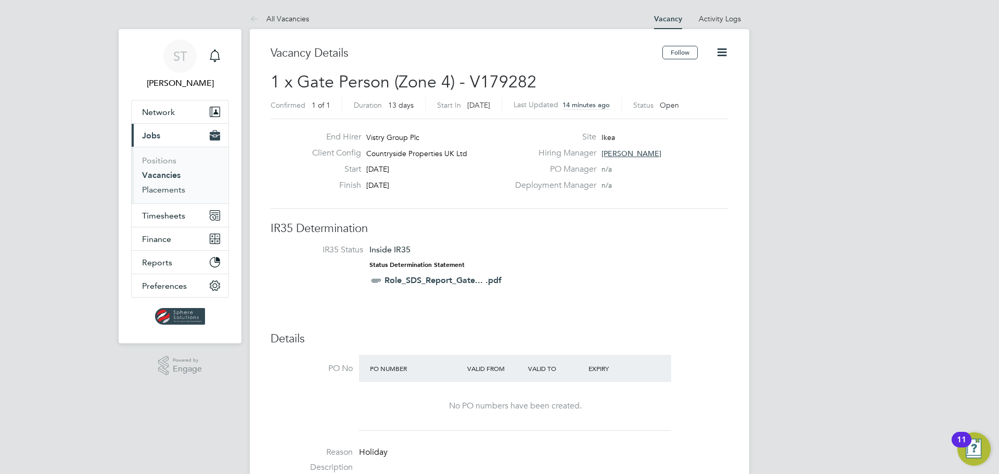
click at [162, 189] on link "Placements" at bounding box center [163, 190] width 43 height 10
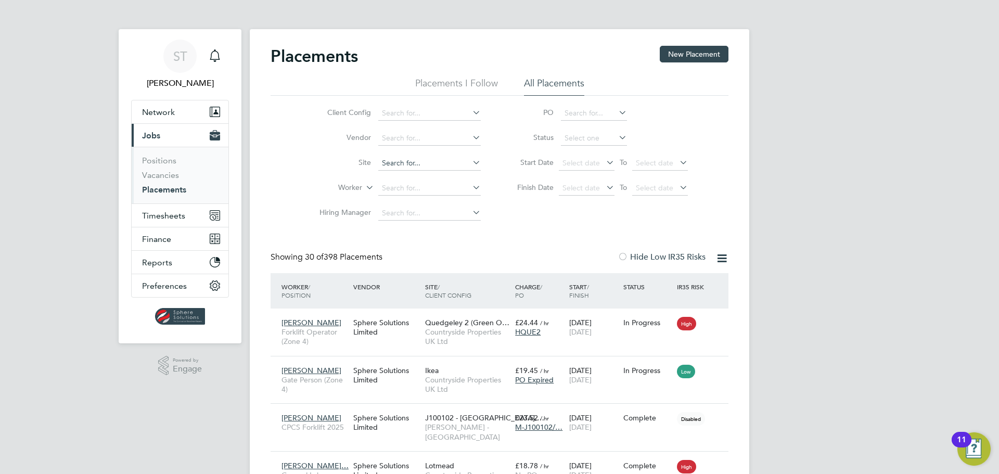
click at [420, 165] on input at bounding box center [429, 163] width 102 height 15
click at [420, 182] on li "Ikea" at bounding box center [430, 178] width 104 height 14
type input "Ikea"
click at [389, 186] on input at bounding box center [429, 188] width 102 height 15
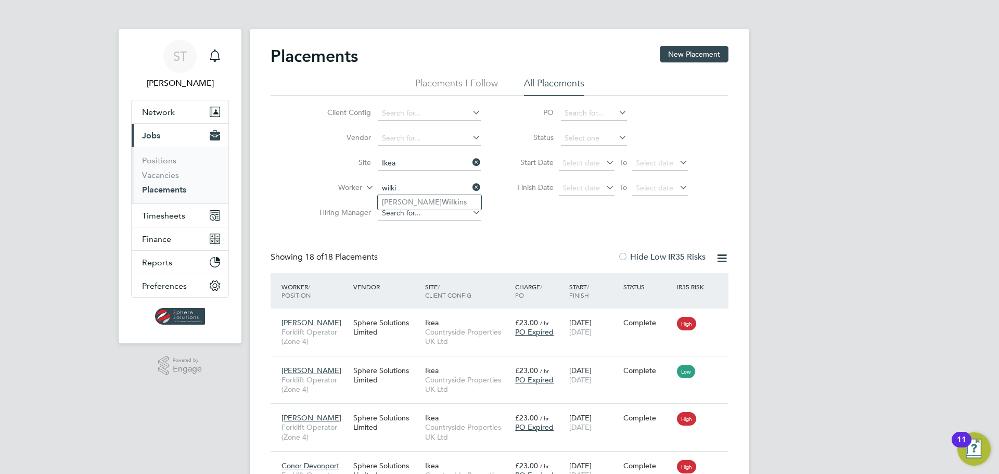
type input "wilki"
click at [396, 210] on input at bounding box center [429, 213] width 102 height 15
click at [400, 190] on input at bounding box center [429, 188] width 102 height 15
click at [392, 201] on li "[PERSON_NAME] ns" at bounding box center [430, 203] width 104 height 14
type input "[PERSON_NAME]"
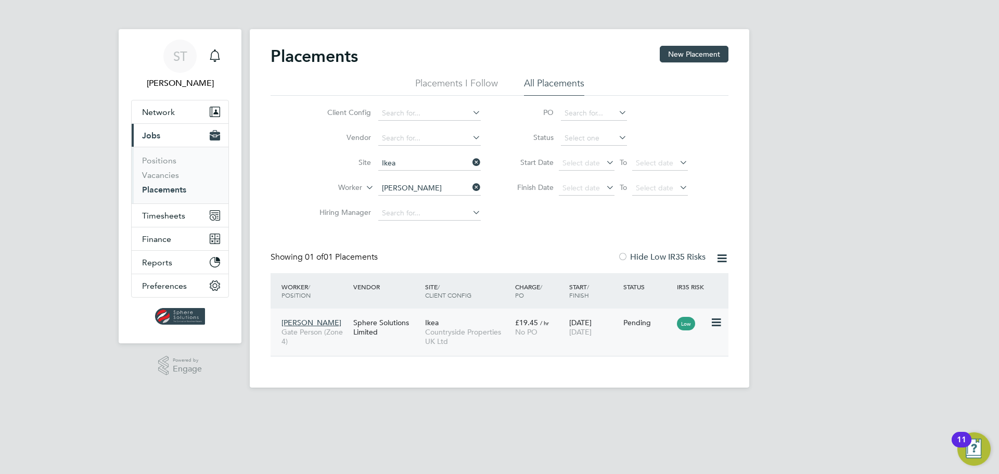
click at [720, 322] on icon at bounding box center [715, 322] width 10 height 12
click at [668, 387] on li "Start" at bounding box center [684, 387] width 74 height 15
type input "[PERSON_NAME]"
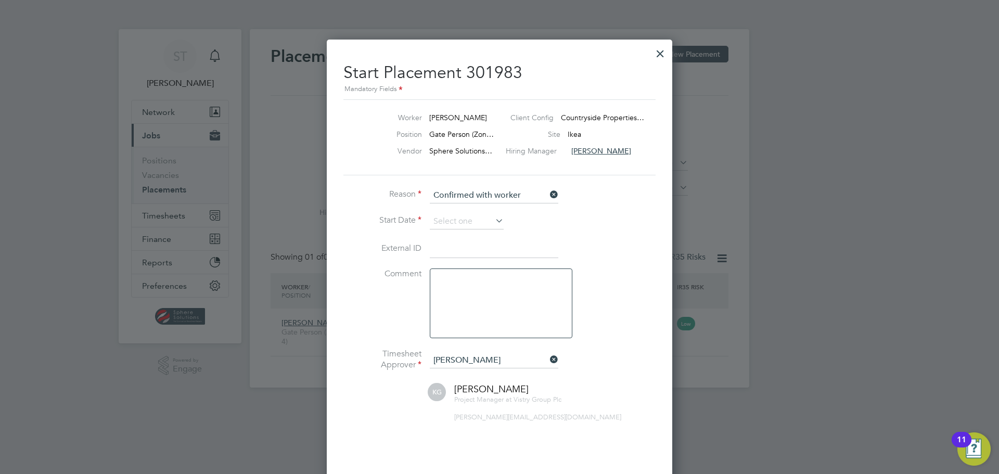
click at [548, 195] on icon at bounding box center [548, 194] width 0 height 15
click at [483, 192] on input at bounding box center [494, 196] width 128 height 16
click at [470, 223] on li "Confirmed with hirer" at bounding box center [494, 224] width 130 height 14
type input "Confirmed with hirer"
click at [475, 224] on input at bounding box center [467, 222] width 74 height 16
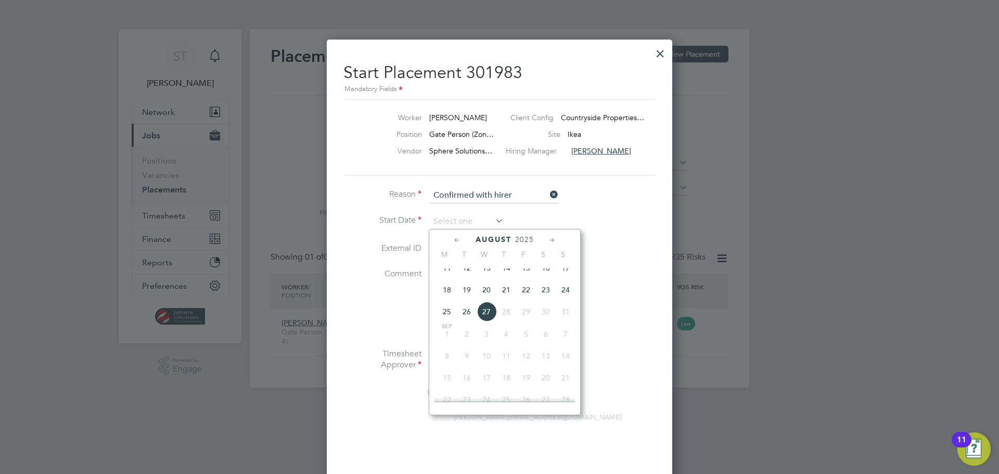
click at [451, 299] on span "18" at bounding box center [447, 290] width 20 height 20
type input "[DATE]"
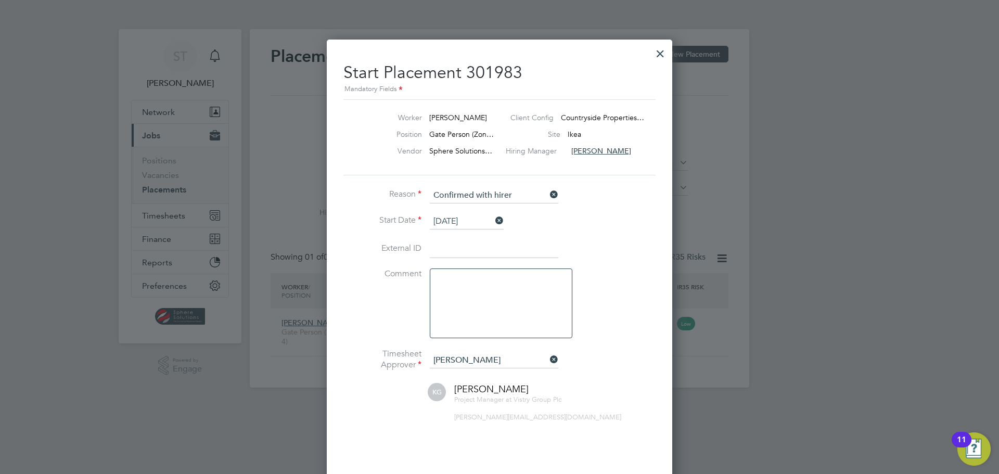
click at [548, 359] on icon at bounding box center [548, 359] width 0 height 15
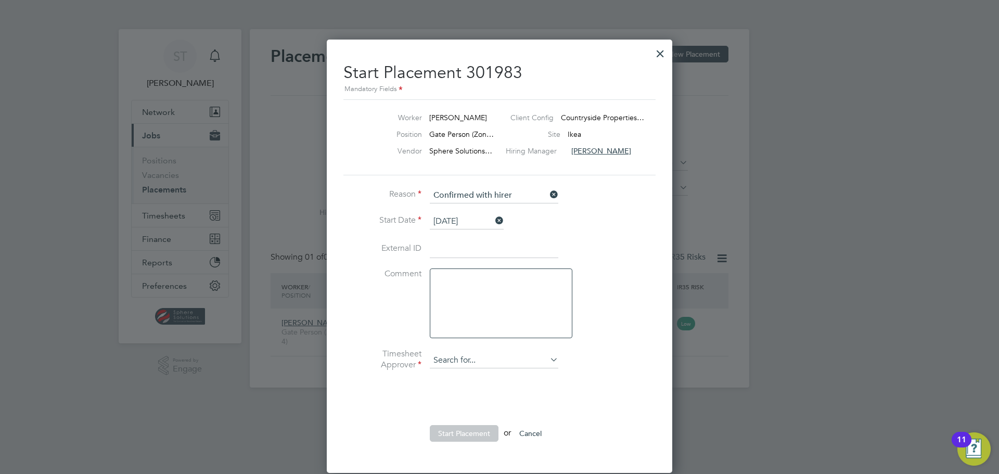
click at [491, 357] on input at bounding box center [494, 361] width 128 height 16
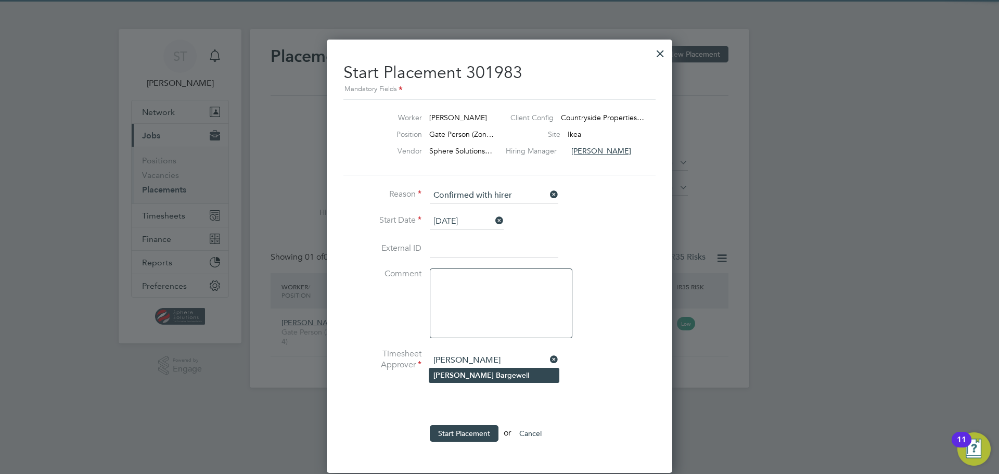
click at [496, 371] on b "Bar" at bounding box center [501, 375] width 11 height 9
type input "[PERSON_NAME]"
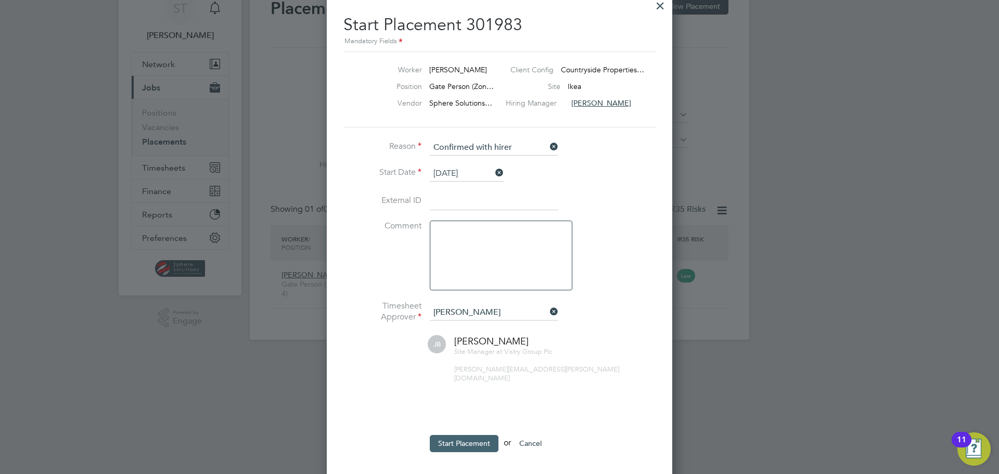
click at [461, 435] on button "Start Placement" at bounding box center [464, 443] width 69 height 17
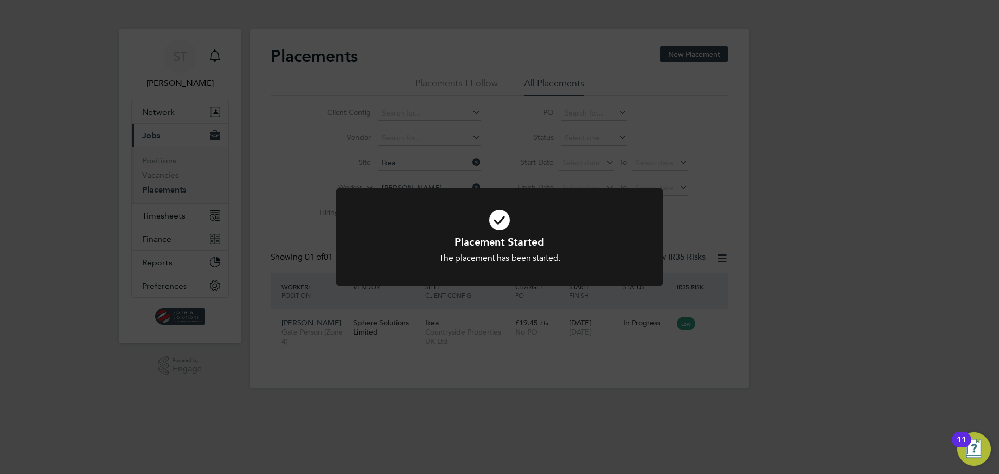
click at [590, 372] on div "Placement Started The placement has been started. Cancel Okay" at bounding box center [499, 237] width 999 height 474
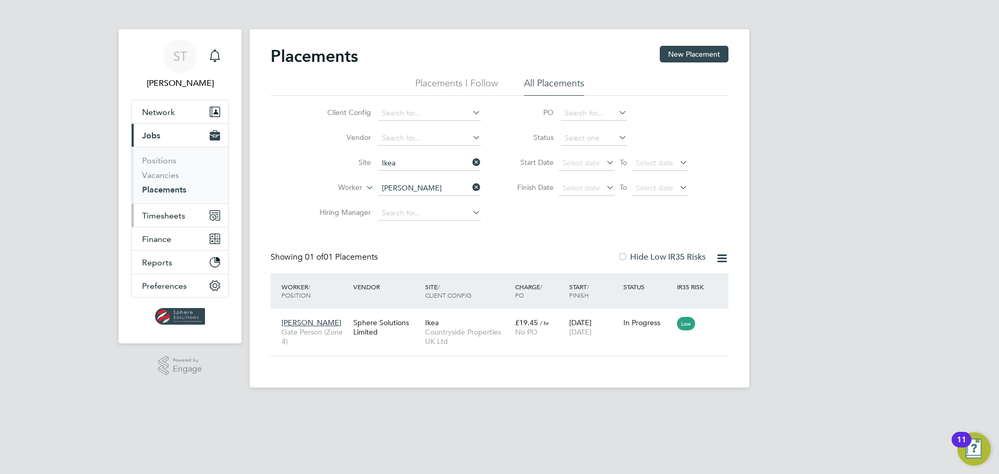
click at [159, 212] on span "Timesheets" at bounding box center [163, 216] width 43 height 10
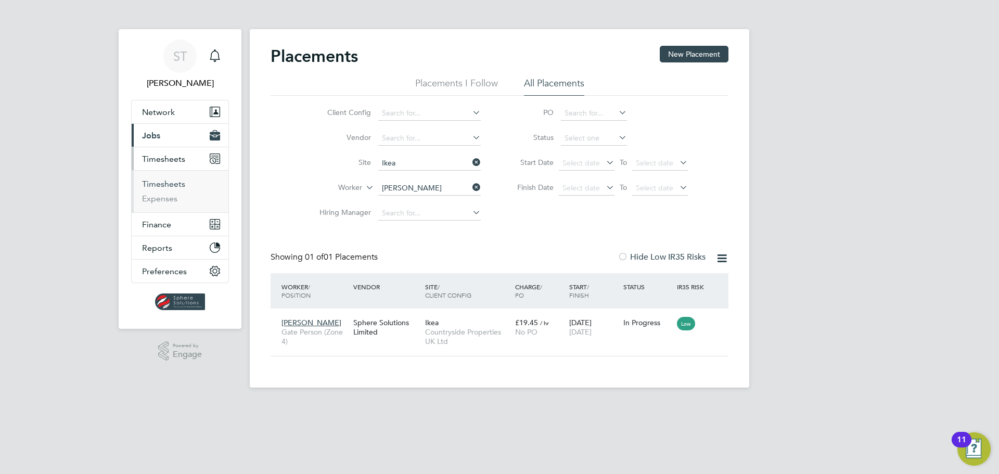
click at [156, 181] on link "Timesheets" at bounding box center [163, 184] width 43 height 10
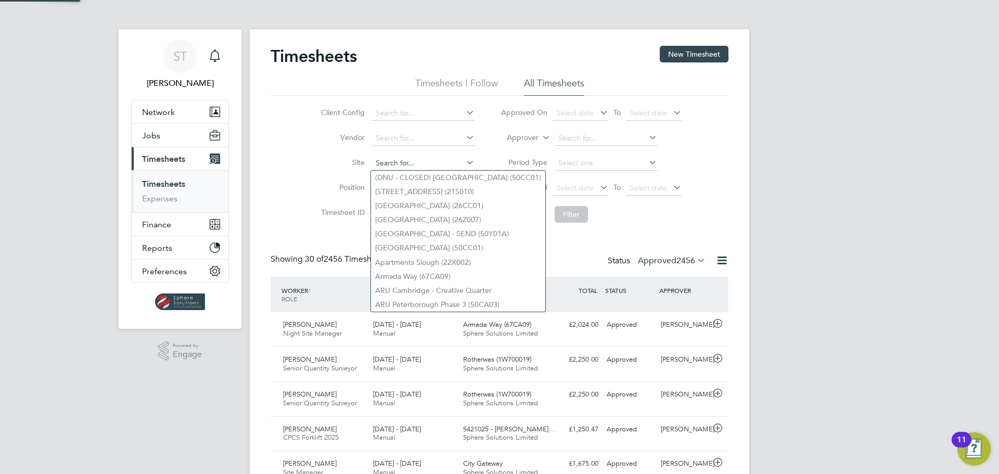
click at [430, 165] on input at bounding box center [423, 163] width 102 height 15
click at [657, 56] on div "Timesheets New Timesheet" at bounding box center [499, 61] width 458 height 31
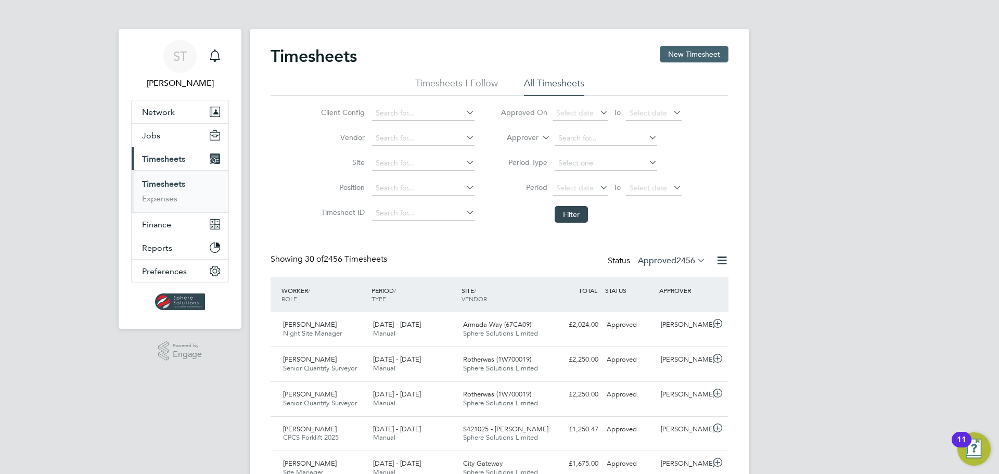
click at [675, 51] on button "New Timesheet" at bounding box center [694, 54] width 69 height 17
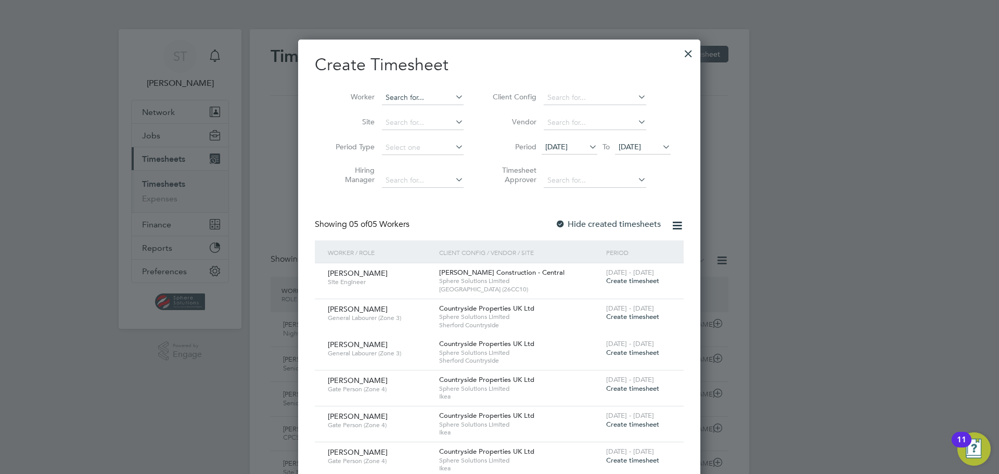
click at [416, 98] on input at bounding box center [423, 98] width 82 height 15
click at [445, 109] on b "[PERSON_NAME]" at bounding box center [475, 111] width 60 height 9
type input "[PERSON_NAME]"
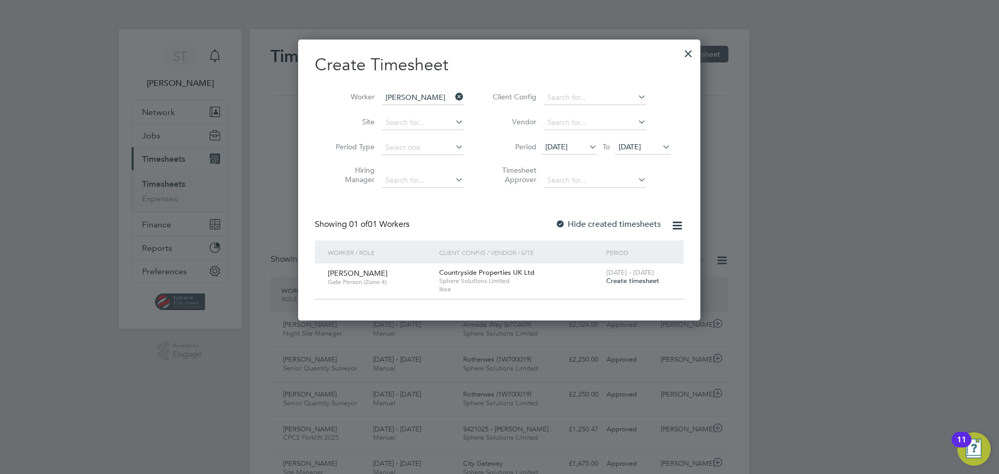
click at [618, 282] on span "Create timesheet" at bounding box center [632, 280] width 53 height 9
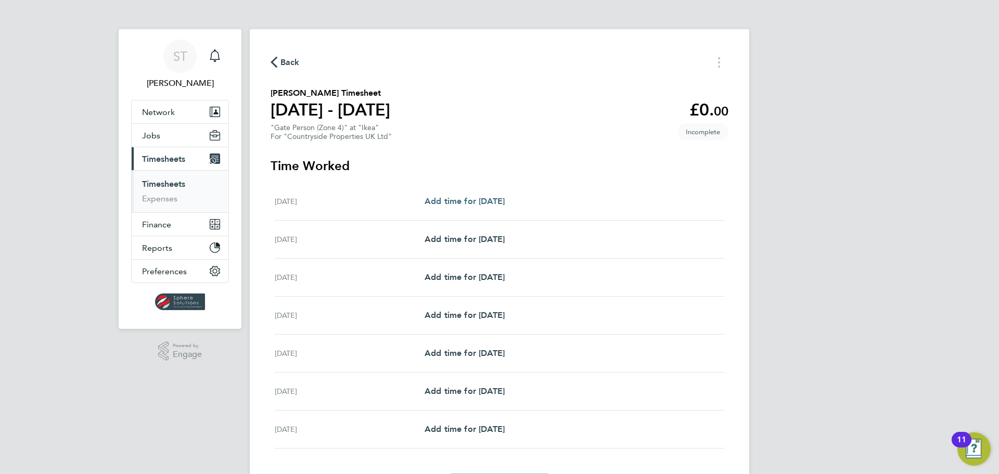
click at [482, 202] on span "Add time for [DATE]" at bounding box center [464, 201] width 80 height 10
select select "30"
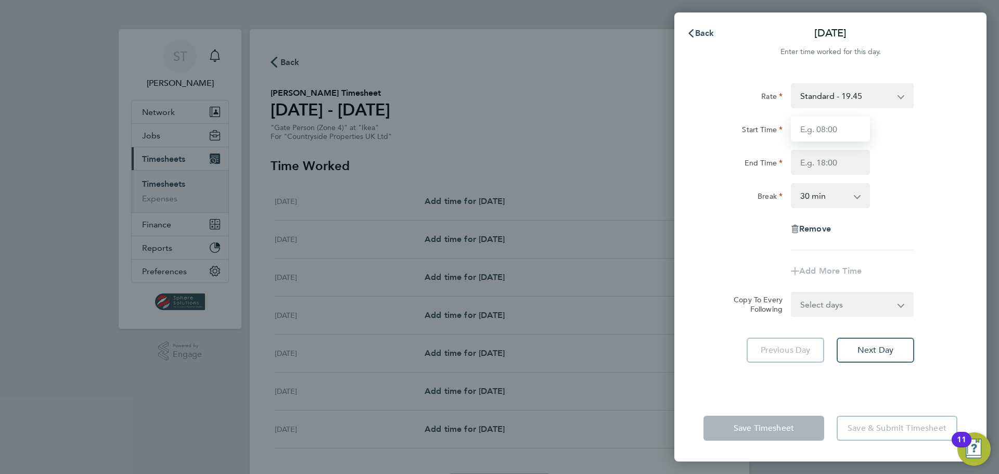
click at [838, 134] on input "Start Time" at bounding box center [830, 129] width 79 height 25
type input "08:30"
click at [848, 163] on input "End Time" at bounding box center [830, 162] width 79 height 25
type input "17:00"
click at [707, 345] on div "Rate Standard - 19.45 Start Time 08:30 End Time 17:00 Break 0 min 15 min 30 min…" at bounding box center [830, 233] width 312 height 324
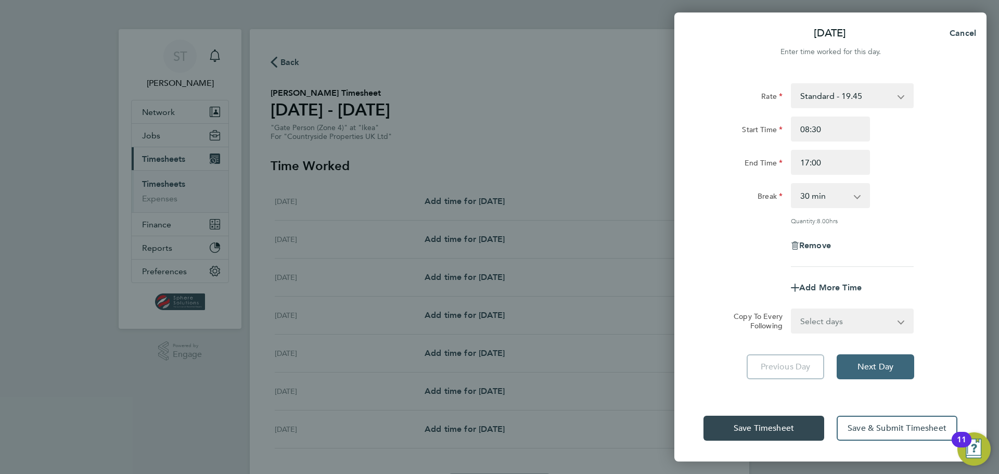
click at [888, 373] on button "Next Day" at bounding box center [874, 366] width 77 height 25
select select "30"
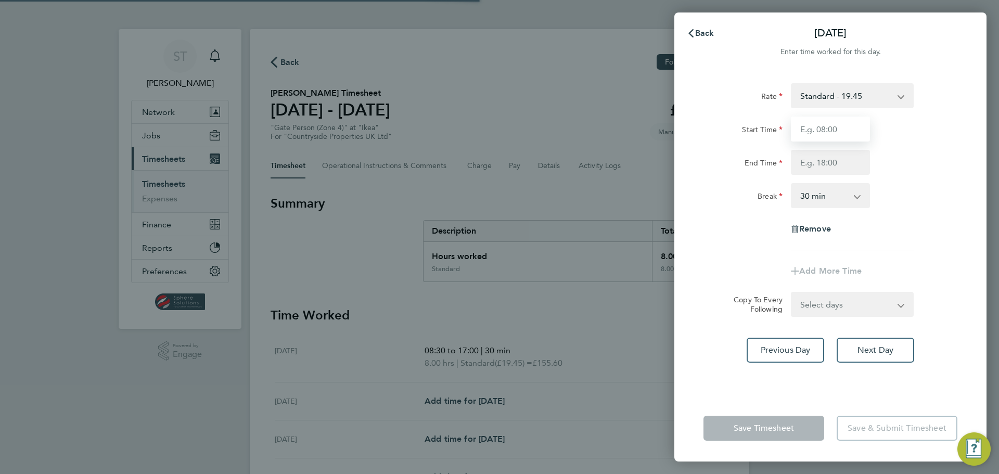
click at [821, 129] on input "Start Time" at bounding box center [830, 129] width 79 height 25
type input "08:00"
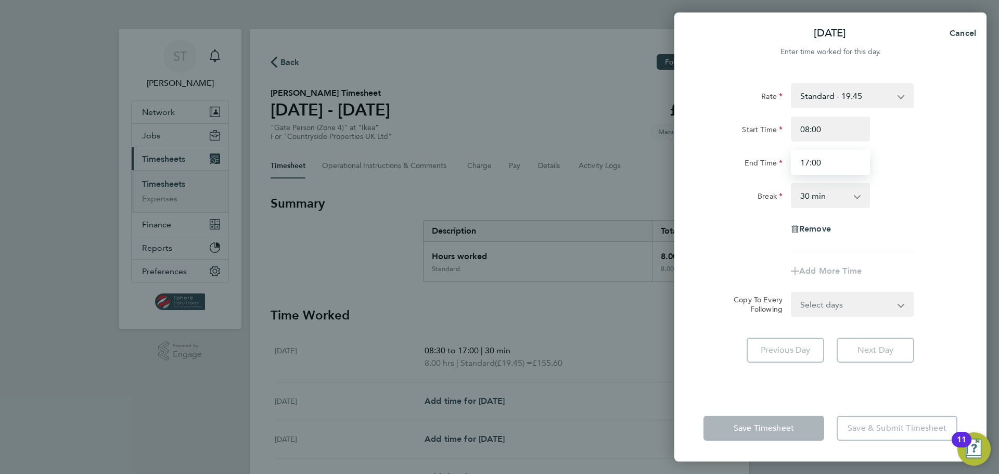
type input "17:00"
drag, startPoint x: 714, startPoint y: 322, endPoint x: 712, endPoint y: 339, distance: 16.8
click at [712, 324] on div "Rate Standard - 19.45 Start Time 08:00 End Time 17:00 Break 0 min 15 min 30 min…" at bounding box center [830, 233] width 312 height 324
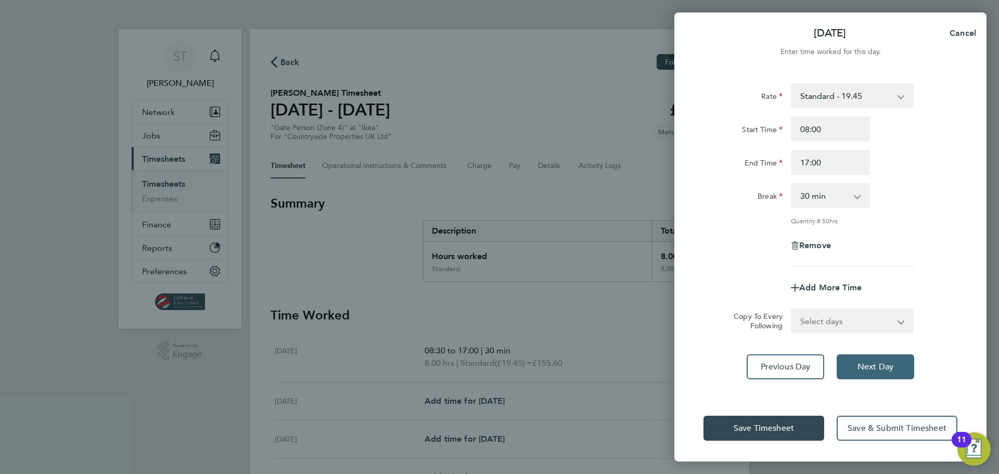
click at [882, 369] on span "Next Day" at bounding box center [875, 366] width 36 height 10
select select "30"
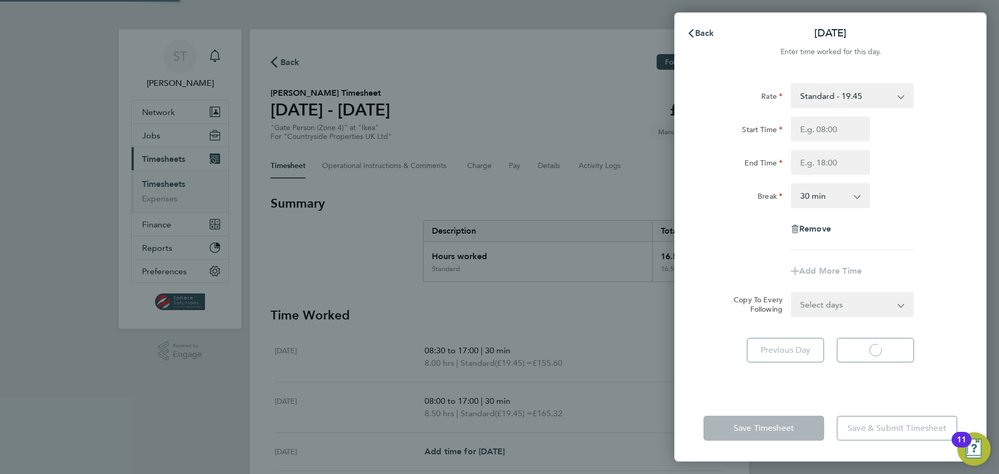
select select "30"
click at [821, 127] on input "Start Time" at bounding box center [830, 129] width 79 height 25
type input "07:30"
click at [825, 159] on input "End Time" at bounding box center [830, 162] width 79 height 25
type input "17:00"
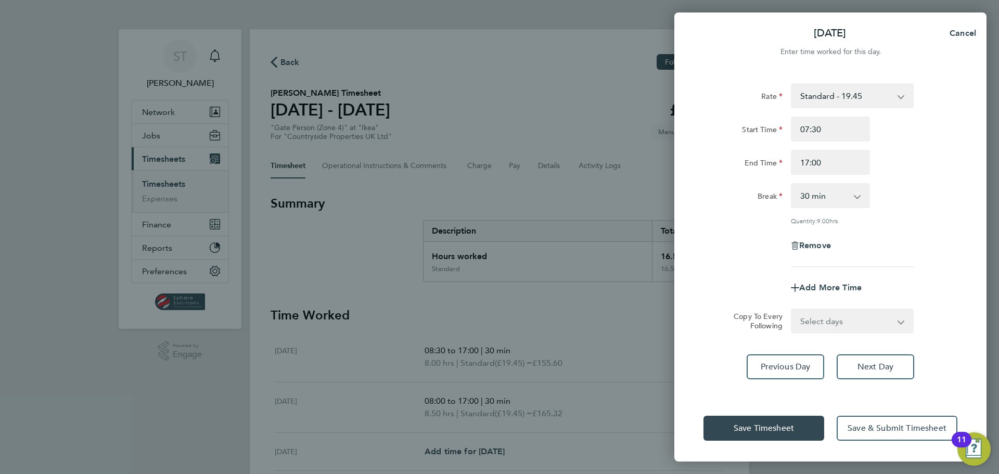
click at [694, 357] on div "Rate Standard - 19.45 Start Time 07:30 End Time 17:00 Break 0 min 15 min 30 min…" at bounding box center [830, 233] width 312 height 324
click at [847, 324] on select "Select days Day Weekday (Mon-Fri) Weekend (Sat-Sun) [DATE] [DATE] [DATE] [DATE]" at bounding box center [846, 320] width 109 height 23
select select "DAY"
click at [792, 309] on select "Select days Day Weekday (Mon-Fri) Weekend (Sat-Sun) [DATE] [DATE] [DATE] [DATE]" at bounding box center [846, 320] width 109 height 23
select select "[DATE]"
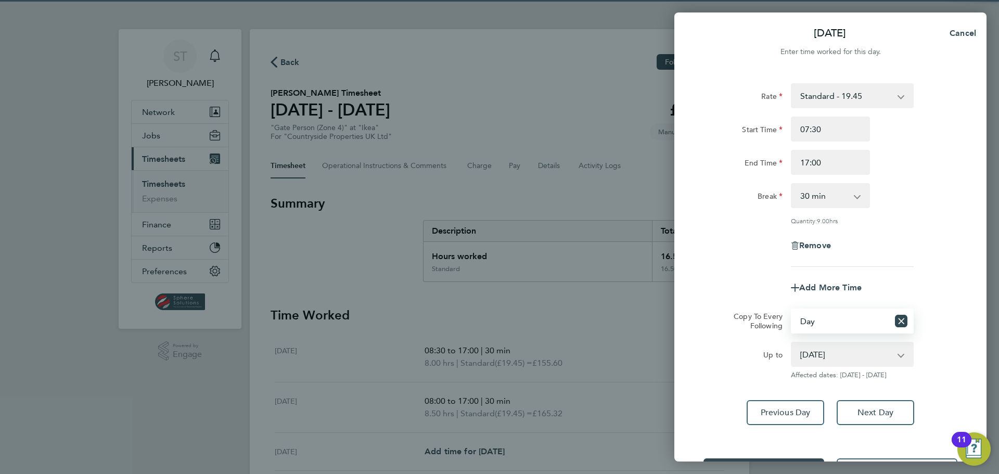
click at [824, 351] on select "[DATE] [DATE] [DATE] [DATE]" at bounding box center [846, 354] width 108 height 23
click at [708, 363] on div "Up to" at bounding box center [742, 360] width 87 height 37
click at [906, 320] on icon "Reset selection" at bounding box center [901, 321] width 12 height 12
select select "0: null"
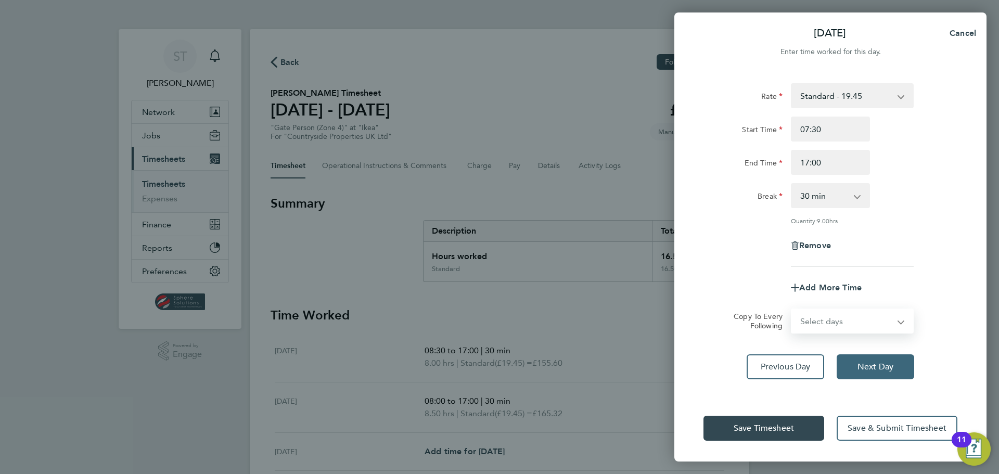
click at [872, 372] on button "Next Day" at bounding box center [874, 366] width 77 height 25
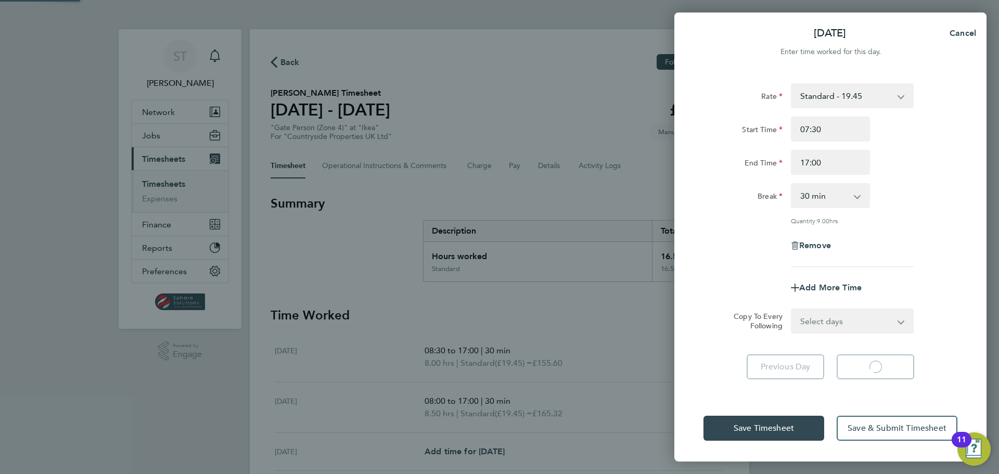
select select "30"
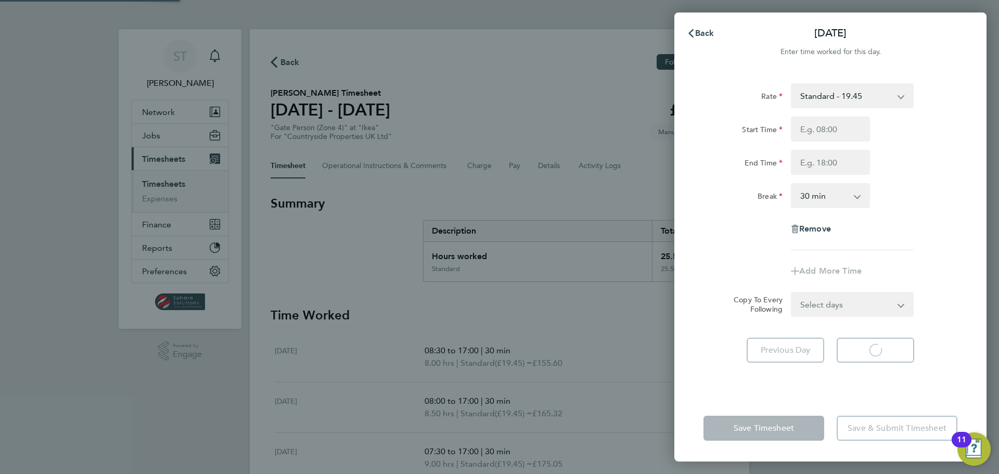
select select "30"
click at [815, 138] on input "Start Time" at bounding box center [830, 129] width 79 height 25
type input "07:30"
type input "17:00"
click at [704, 279] on div "Add More Time" at bounding box center [830, 270] width 262 height 25
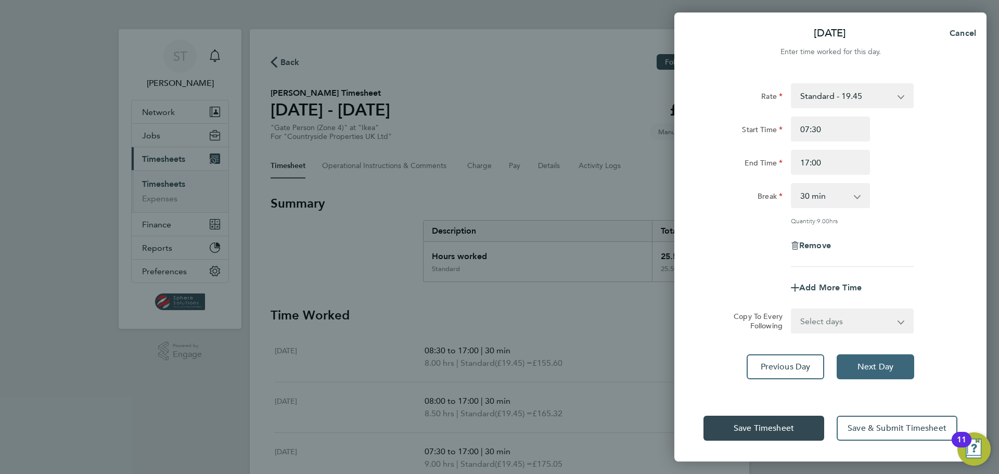
click at [875, 366] on span "Next Day" at bounding box center [875, 366] width 36 height 10
select select "30"
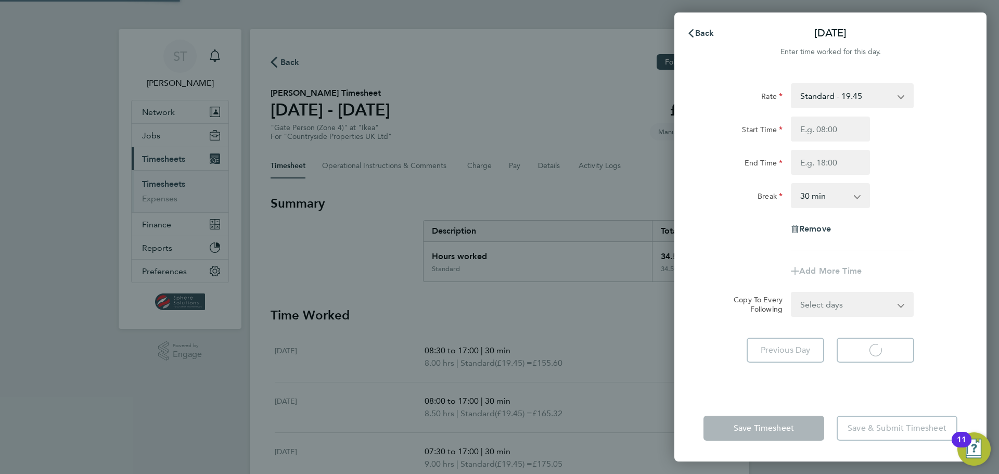
select select "30"
click at [825, 127] on input "Start Time" at bounding box center [830, 129] width 79 height 25
type input "07:30"
type input "17:00"
click at [722, 244] on div "Rate Standard - 19.45 Start Time 07:30 End Time 17:00 Break 0 min 15 min 30 min…" at bounding box center [830, 166] width 254 height 167
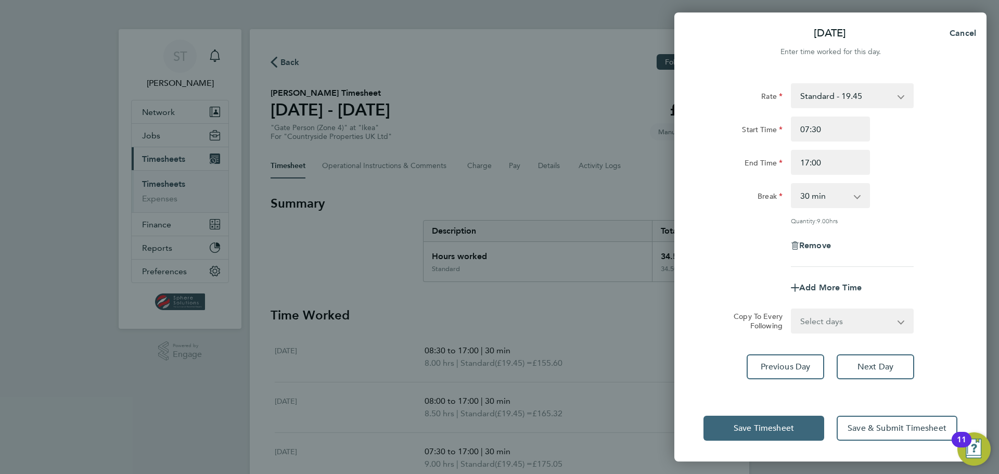
click at [790, 428] on span "Save Timesheet" at bounding box center [763, 428] width 60 height 10
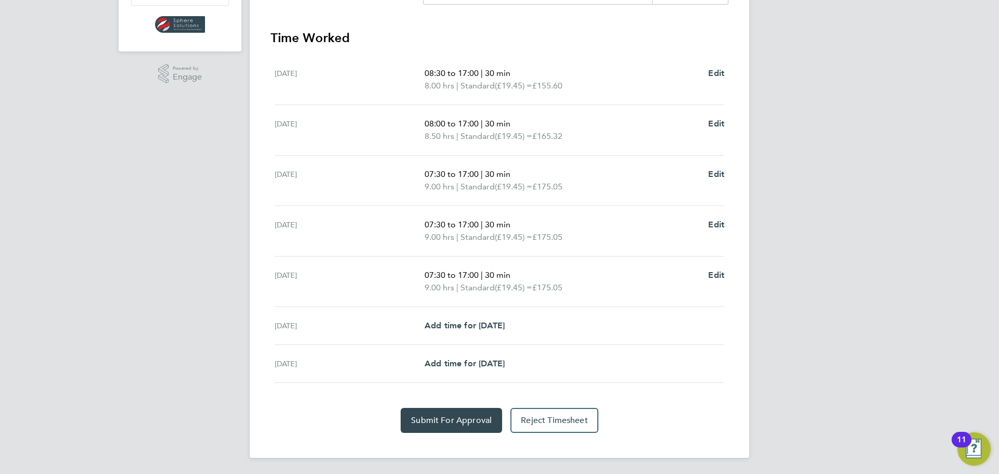
scroll to position [278, 0]
click at [455, 422] on span "Submit For Approval" at bounding box center [451, 420] width 81 height 10
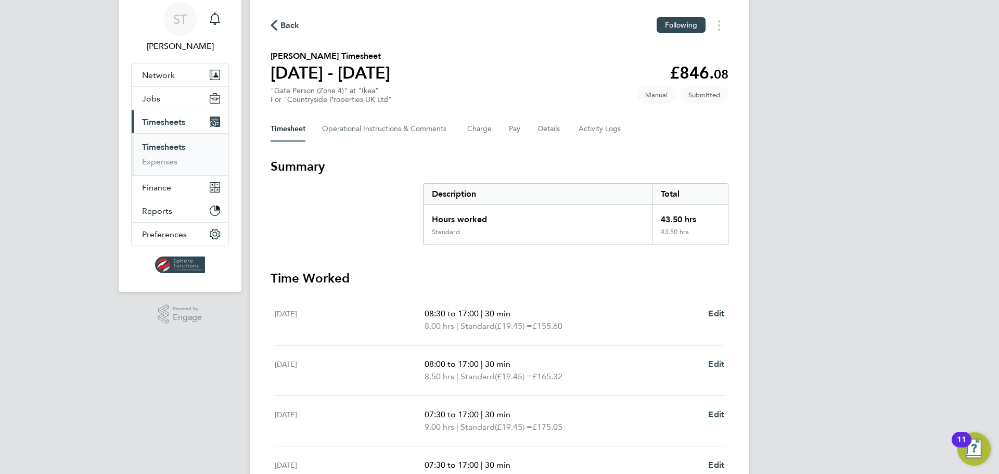
scroll to position [0, 0]
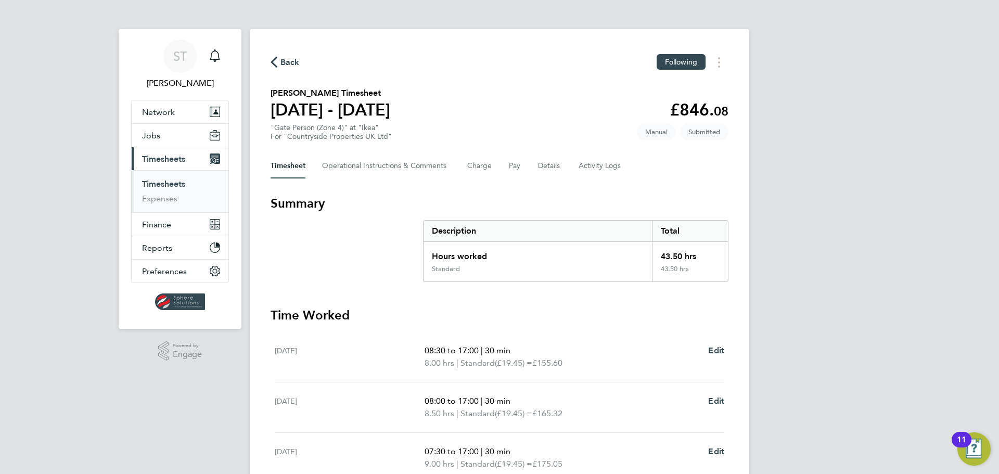
click at [154, 158] on span "Timesheets" at bounding box center [163, 159] width 43 height 10
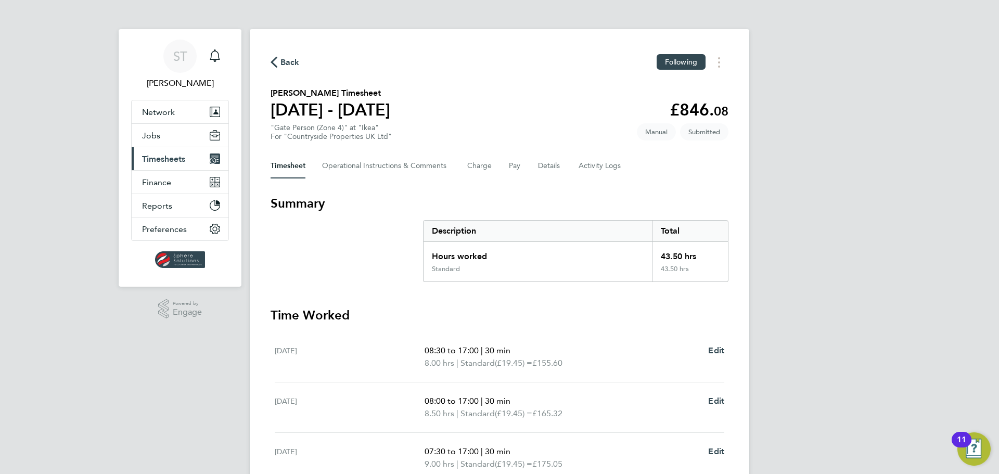
click at [161, 158] on span "Timesheets" at bounding box center [163, 159] width 43 height 10
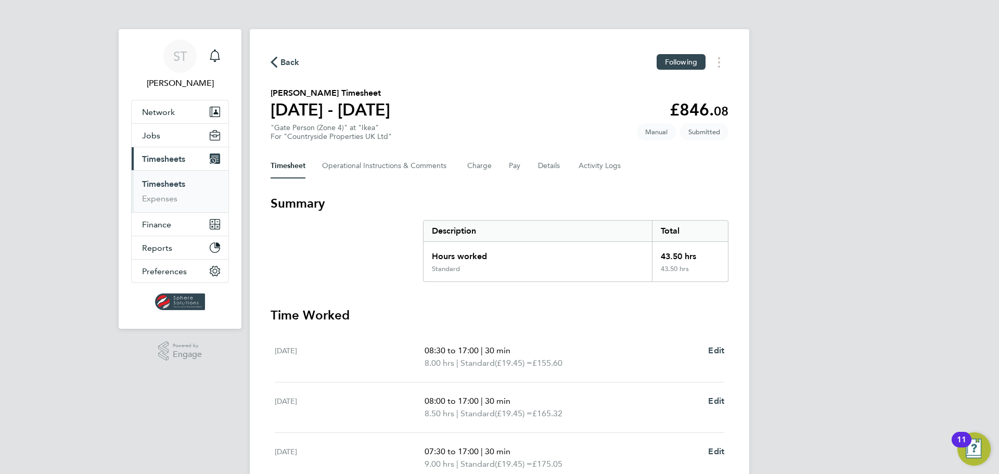
click at [152, 182] on link "Timesheets" at bounding box center [163, 184] width 43 height 10
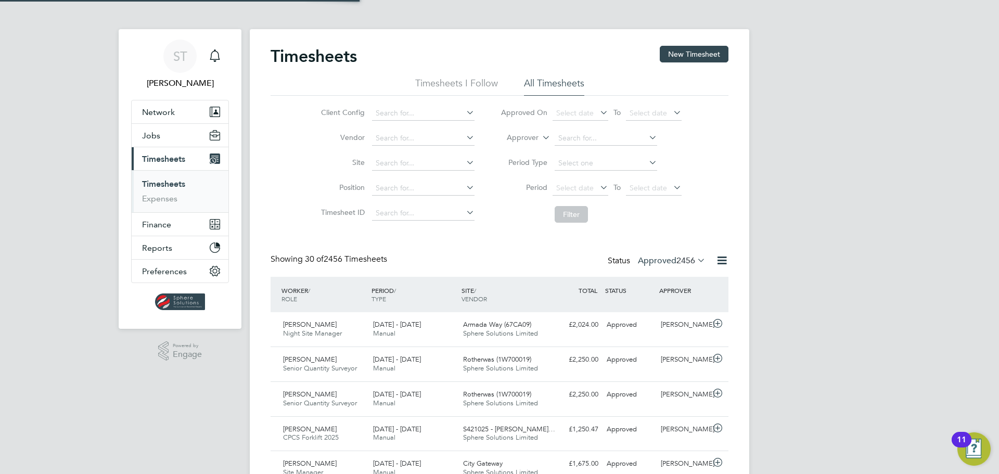
scroll to position [27, 91]
click at [154, 137] on span "Jobs" at bounding box center [151, 136] width 18 height 10
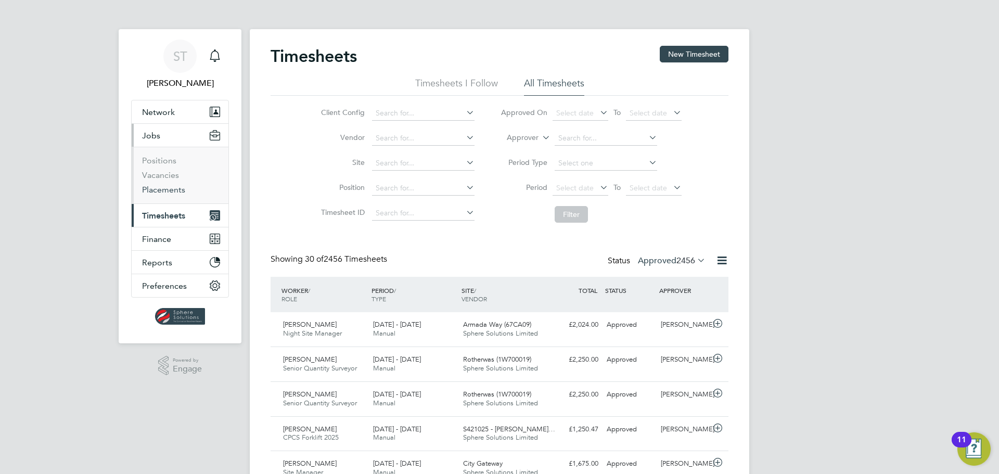
click at [161, 189] on link "Placements" at bounding box center [163, 190] width 43 height 10
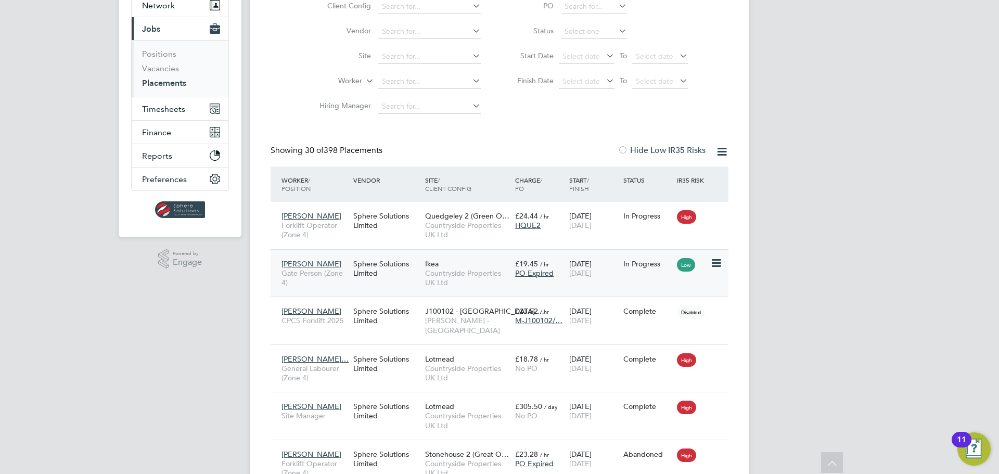
scroll to position [124, 0]
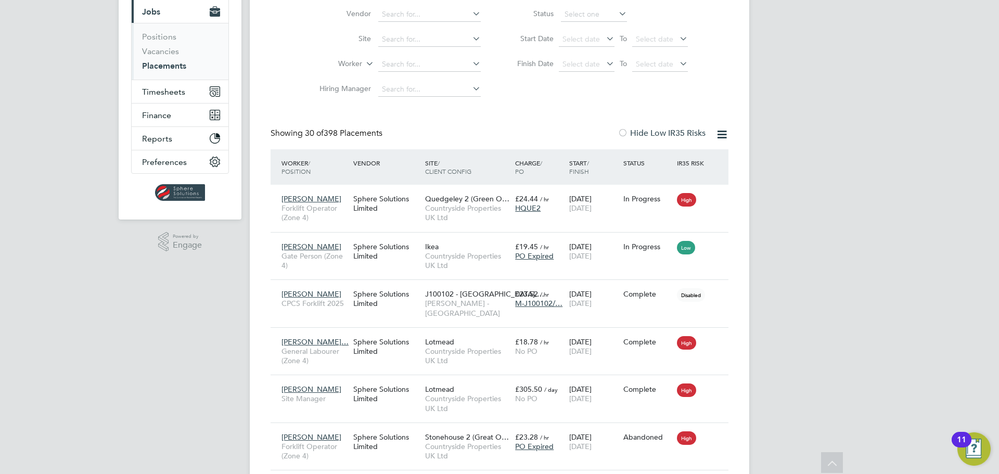
drag, startPoint x: 410, startPoint y: 58, endPoint x: 415, endPoint y: 54, distance: 5.9
click at [410, 58] on input at bounding box center [429, 64] width 102 height 15
type input "[PERSON_NAME]"
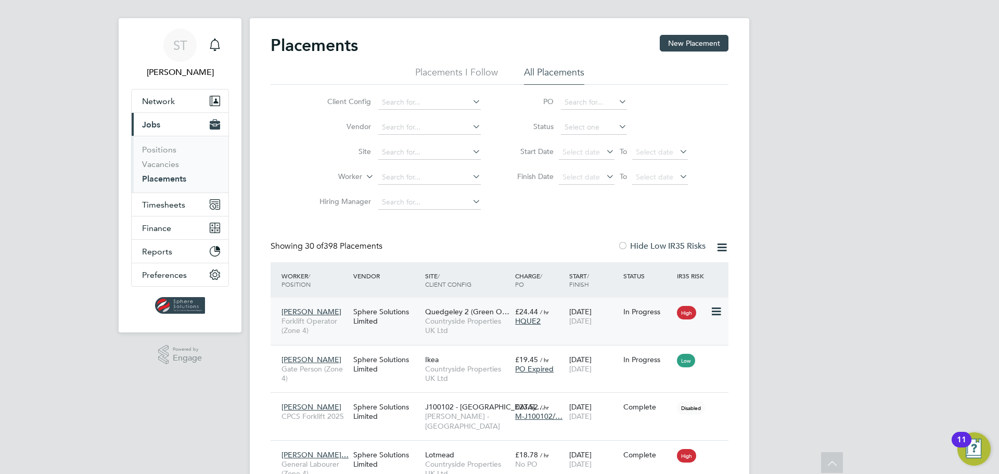
scroll to position [0, 0]
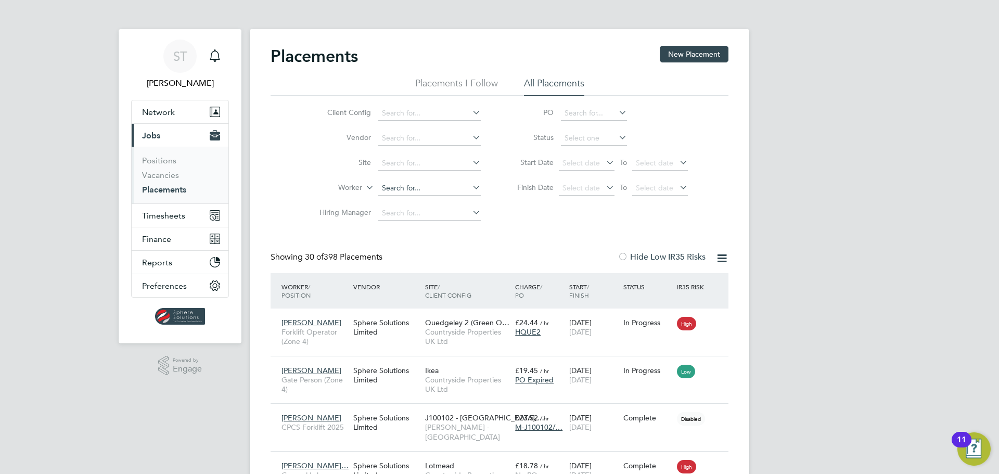
click at [398, 189] on input at bounding box center [429, 188] width 102 height 15
click at [402, 241] on li "[PERSON_NAME]" at bounding box center [430, 245] width 105 height 14
type input "[PERSON_NAME]"
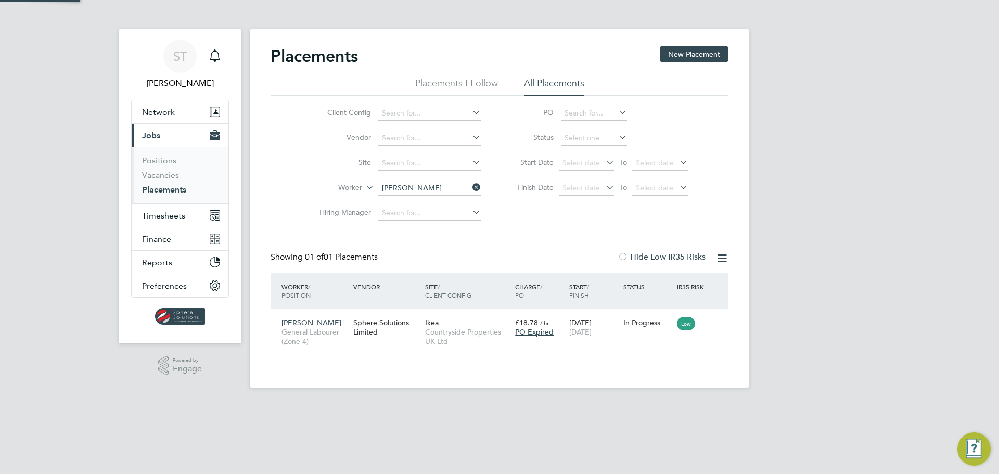
scroll to position [10, 49]
click at [505, 331] on span "Countryside Properties UK Ltd" at bounding box center [467, 336] width 85 height 19
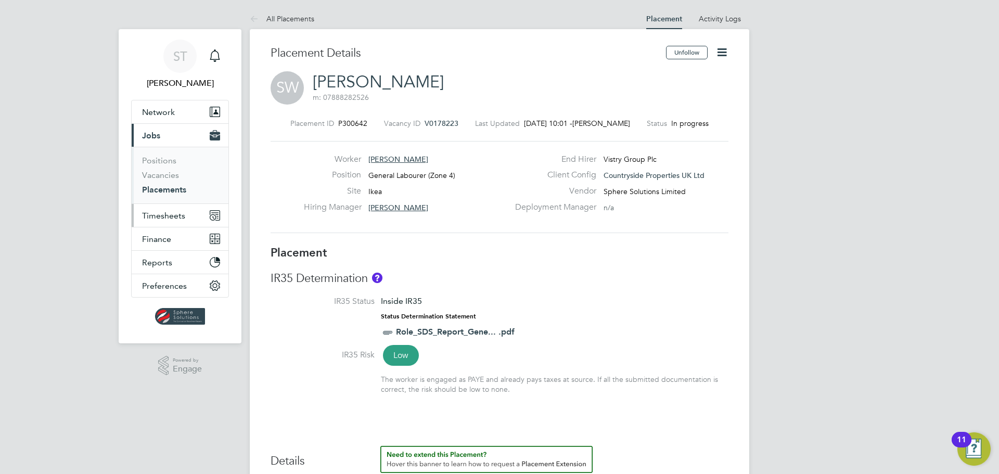
click at [163, 212] on span "Timesheets" at bounding box center [163, 216] width 43 height 10
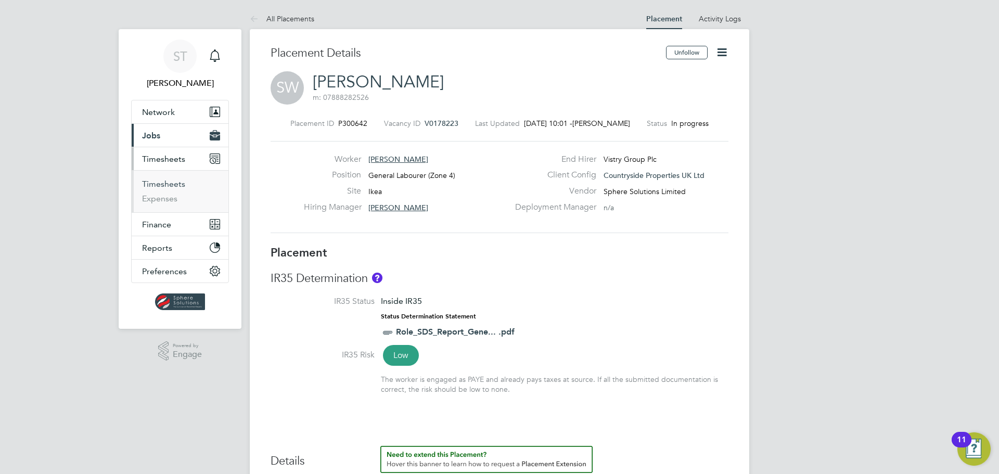
click at [175, 182] on link "Timesheets" at bounding box center [163, 184] width 43 height 10
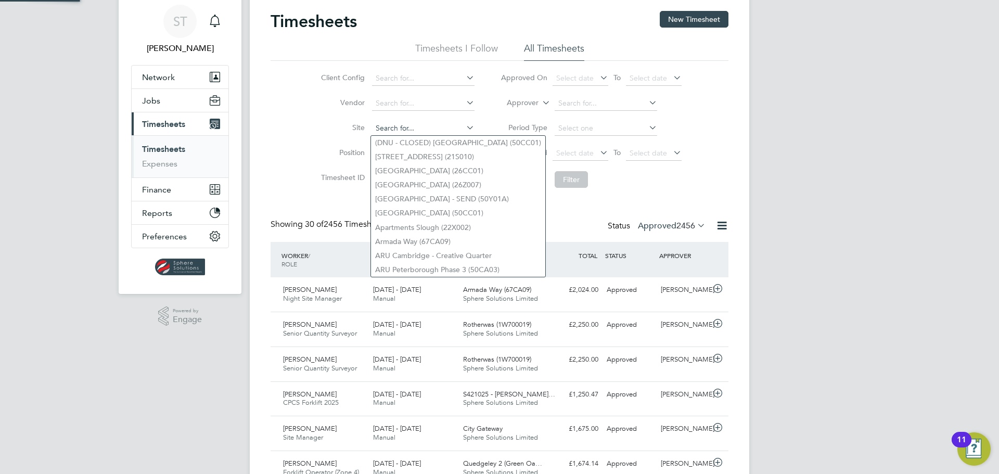
click at [406, 127] on input at bounding box center [423, 128] width 102 height 15
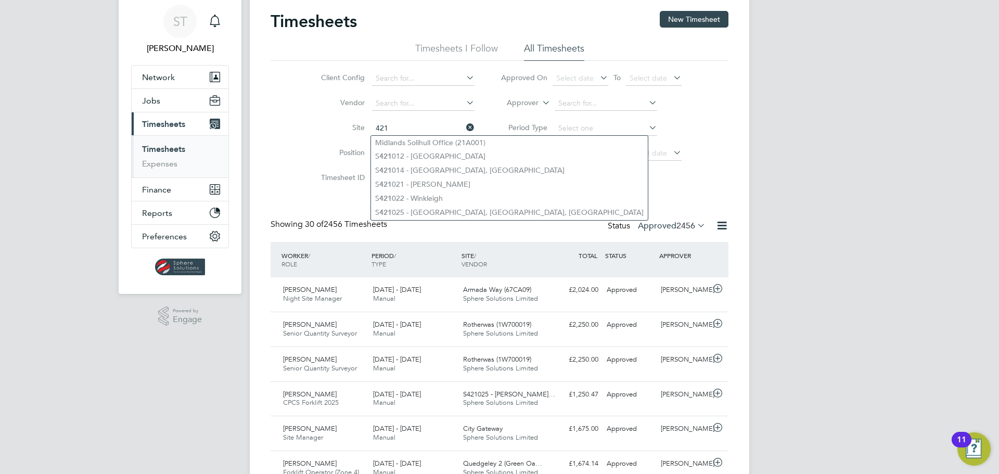
type input "421"
click at [464, 127] on icon at bounding box center [464, 127] width 0 height 15
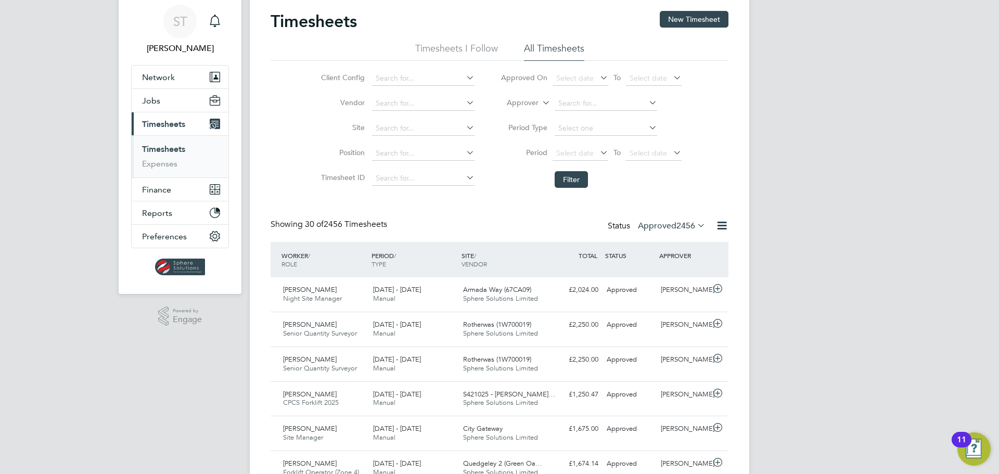
click at [665, 224] on label "Approved 2456" at bounding box center [672, 226] width 68 height 10
click at [660, 272] on li "Submitted" at bounding box center [658, 273] width 48 height 15
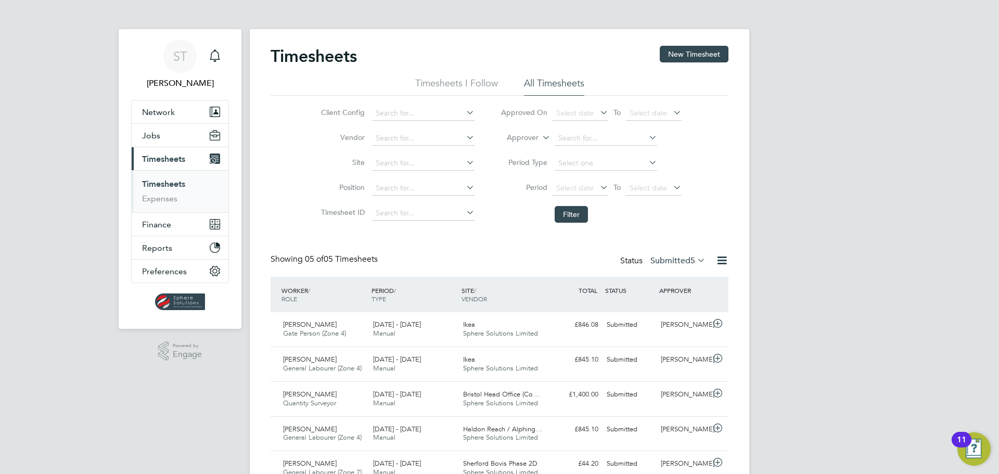
click at [166, 161] on span "Timesheets" at bounding box center [163, 159] width 43 height 10
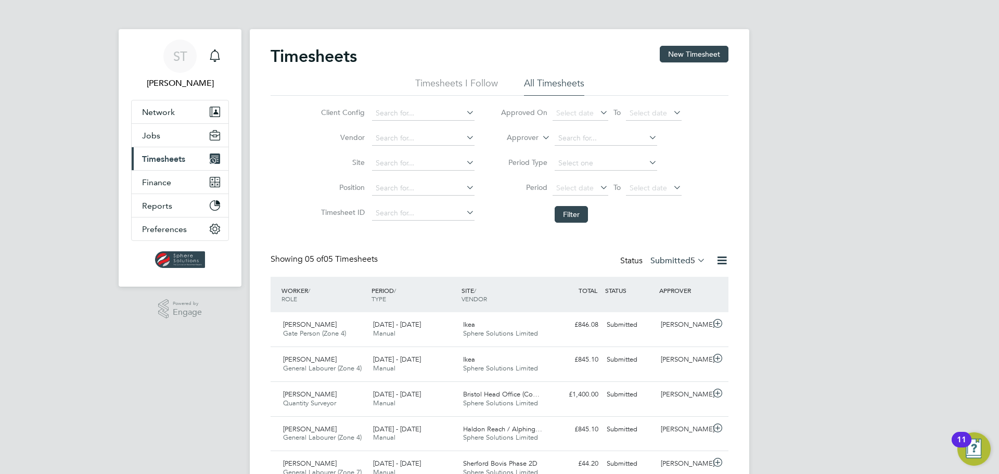
click at [166, 159] on span "Timesheets" at bounding box center [163, 159] width 43 height 10
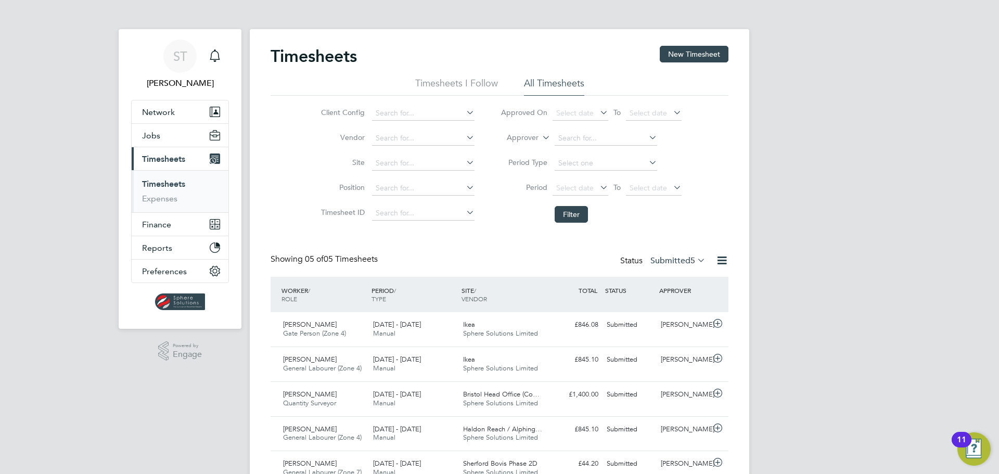
click at [158, 184] on link "Timesheets" at bounding box center [163, 184] width 43 height 10
click at [389, 159] on input at bounding box center [423, 163] width 102 height 15
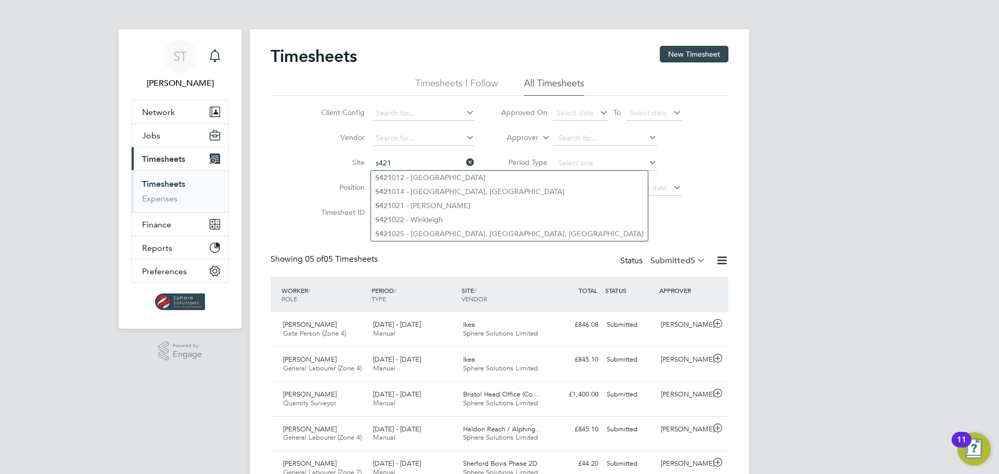
type input "s421"
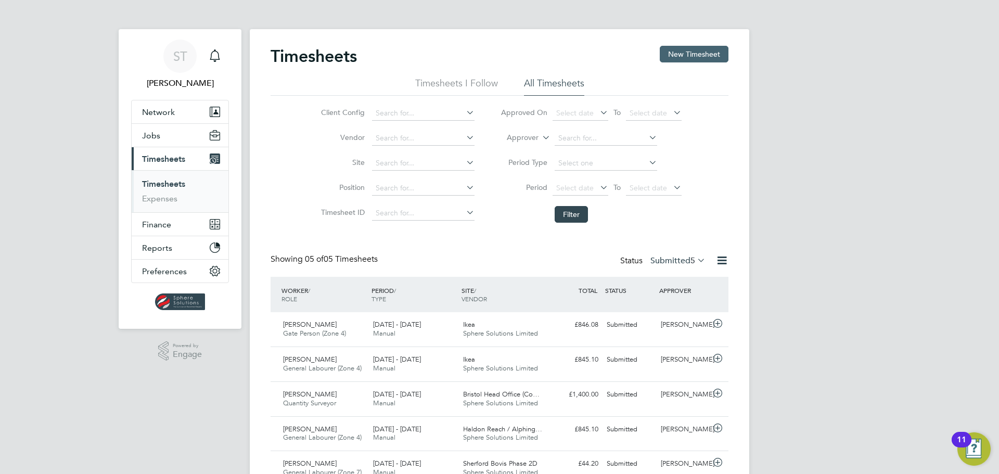
click at [682, 60] on button "New Timesheet" at bounding box center [694, 54] width 69 height 17
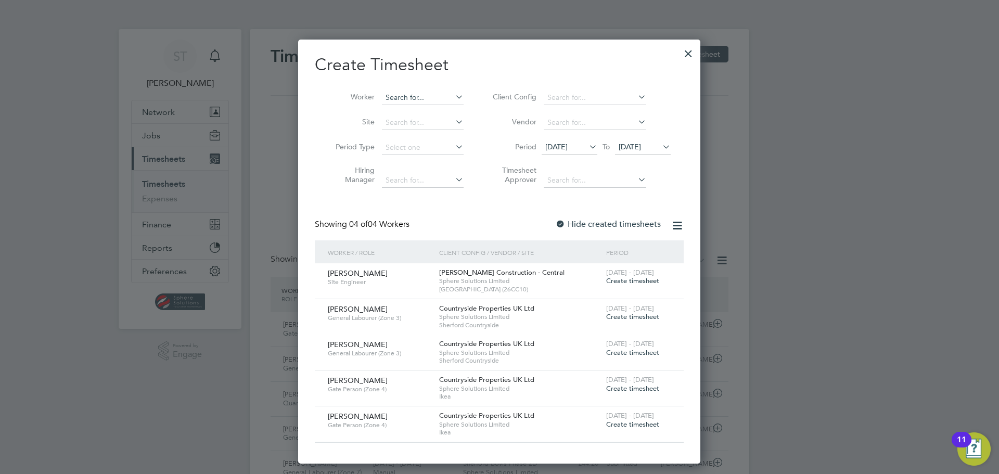
click at [417, 95] on input at bounding box center [423, 98] width 82 height 15
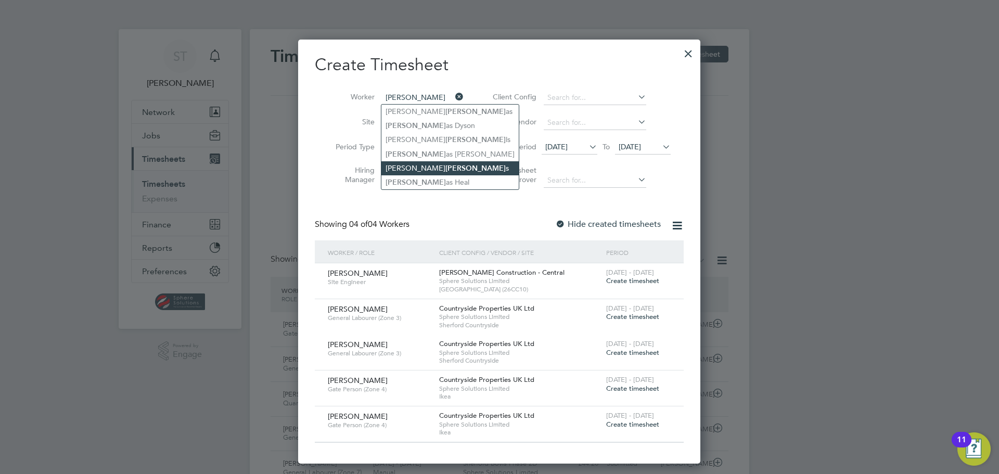
click at [445, 164] on b "Nichol" at bounding box center [475, 168] width 60 height 9
type input "[PERSON_NAME]"
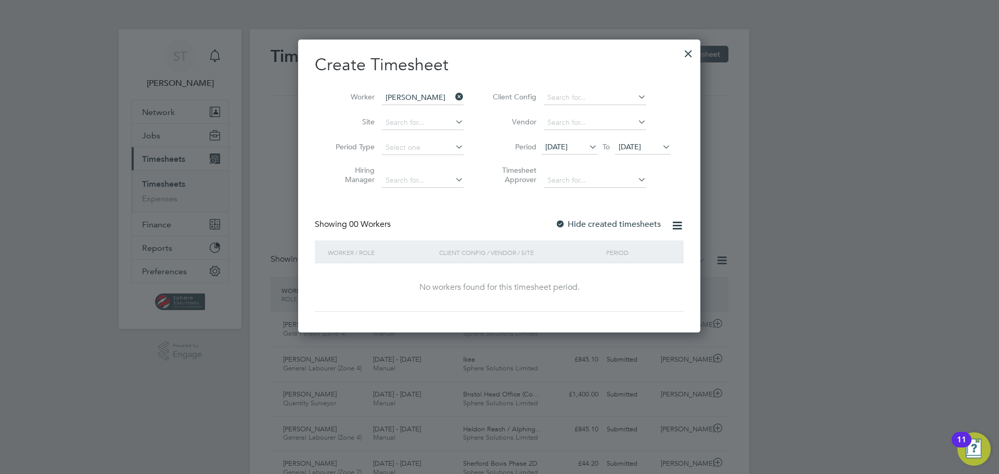
click at [583, 224] on label "Hide created timesheets" at bounding box center [608, 224] width 106 height 10
click at [641, 144] on span "[DATE]" at bounding box center [629, 146] width 22 height 9
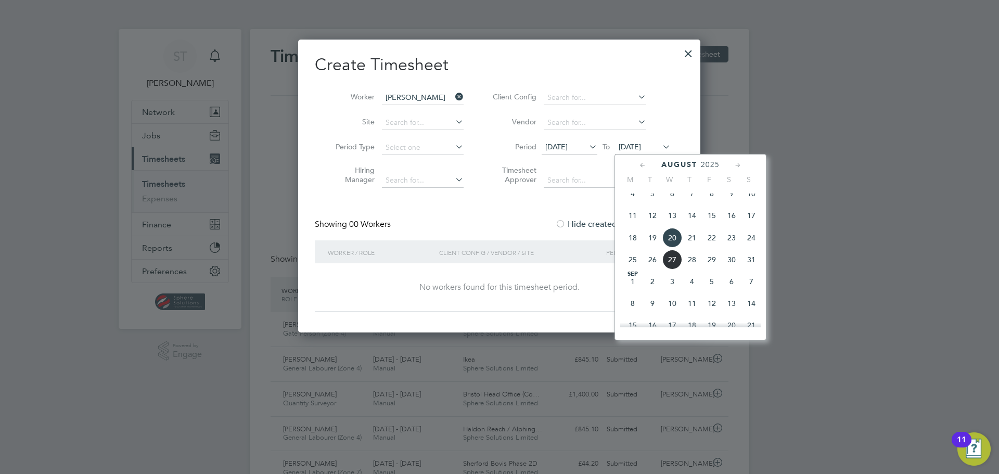
click at [747, 268] on span "31" at bounding box center [751, 260] width 20 height 20
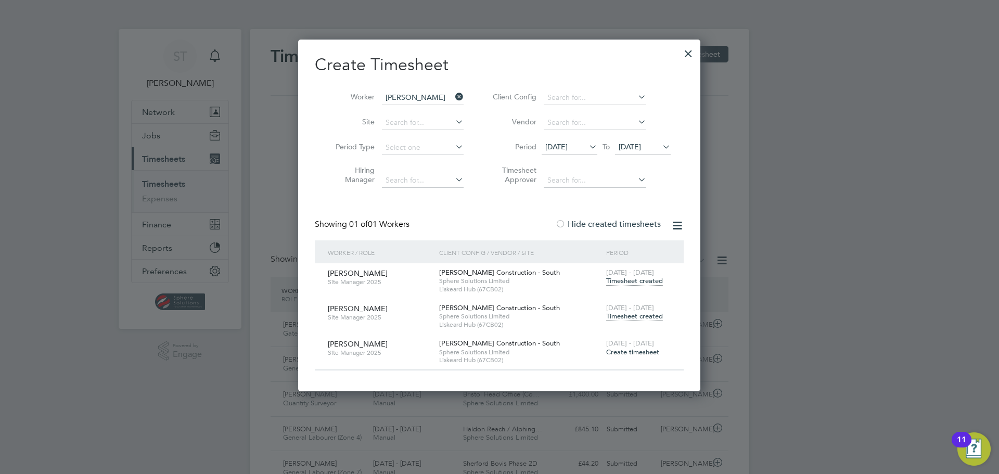
click at [484, 315] on span "Sphere Solutions Limited" at bounding box center [520, 316] width 162 height 8
click at [687, 54] on div at bounding box center [688, 51] width 19 height 19
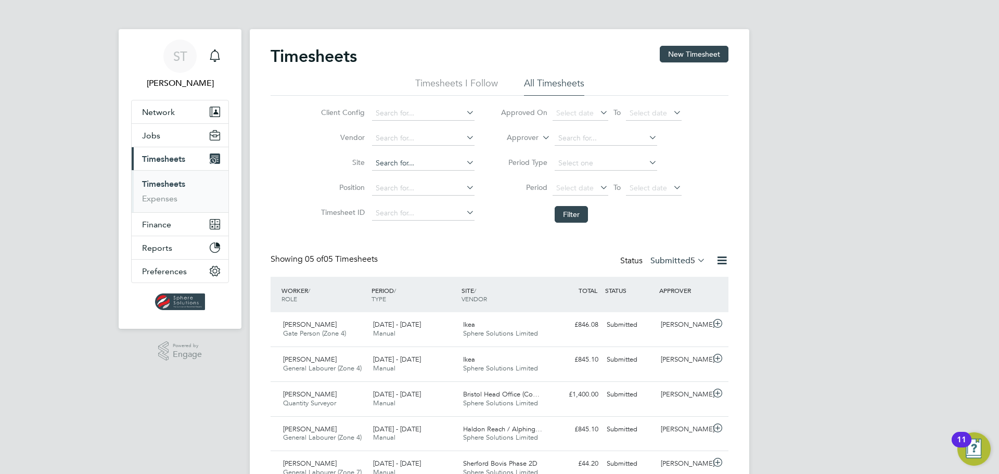
click at [407, 165] on input at bounding box center [423, 163] width 102 height 15
click at [413, 176] on li "Liskeard Hub (67CB02)" at bounding box center [423, 178] width 104 height 14
type input "Liskeard Hub (67CB02)"
click at [579, 212] on button "Filter" at bounding box center [570, 214] width 33 height 17
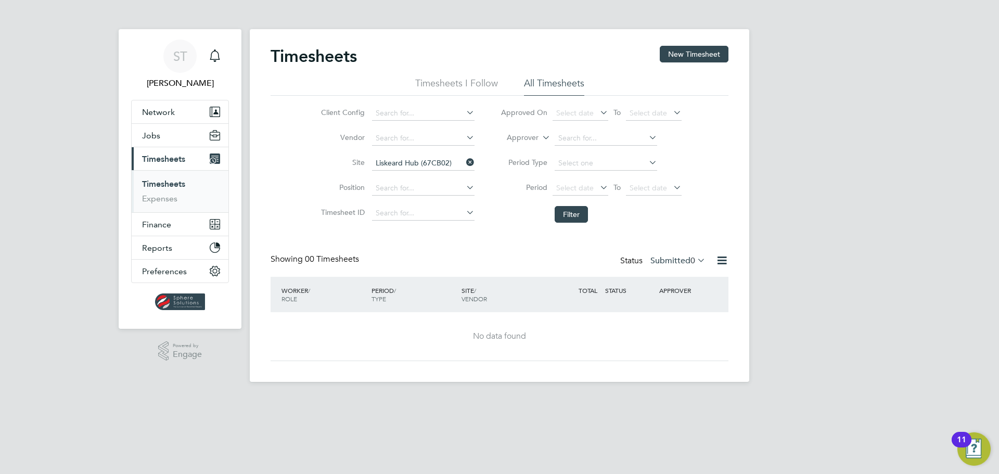
click at [664, 259] on label "Submitted 0" at bounding box center [677, 260] width 55 height 10
click at [668, 323] on li "Approved" at bounding box center [672, 323] width 48 height 15
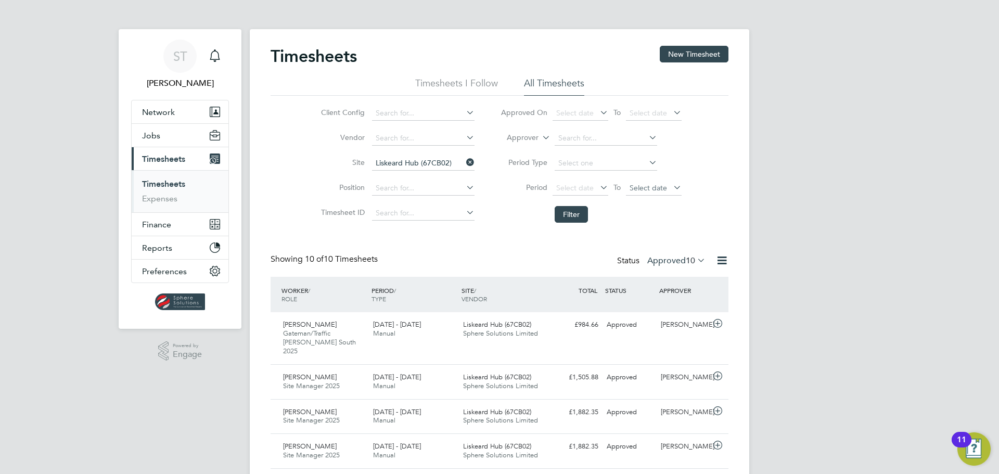
click at [669, 190] on span "Select date" at bounding box center [654, 189] width 56 height 14
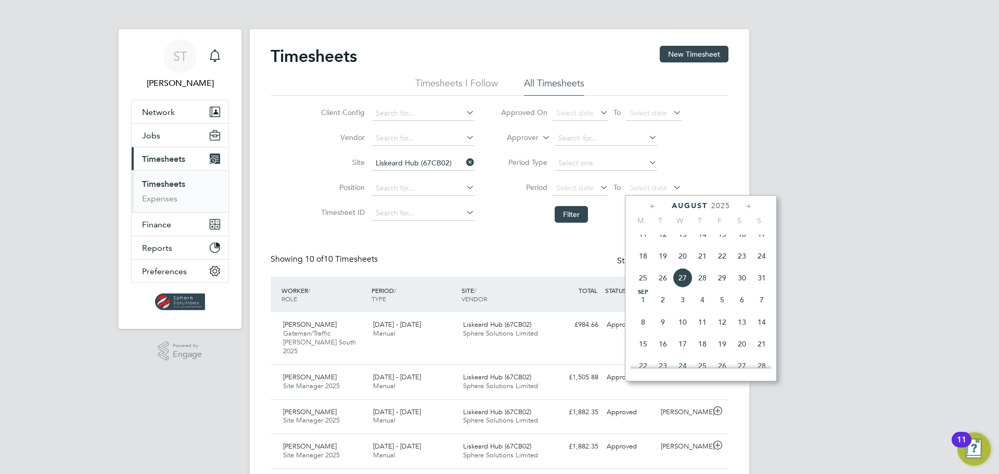
click at [761, 284] on span "31" at bounding box center [762, 278] width 20 height 20
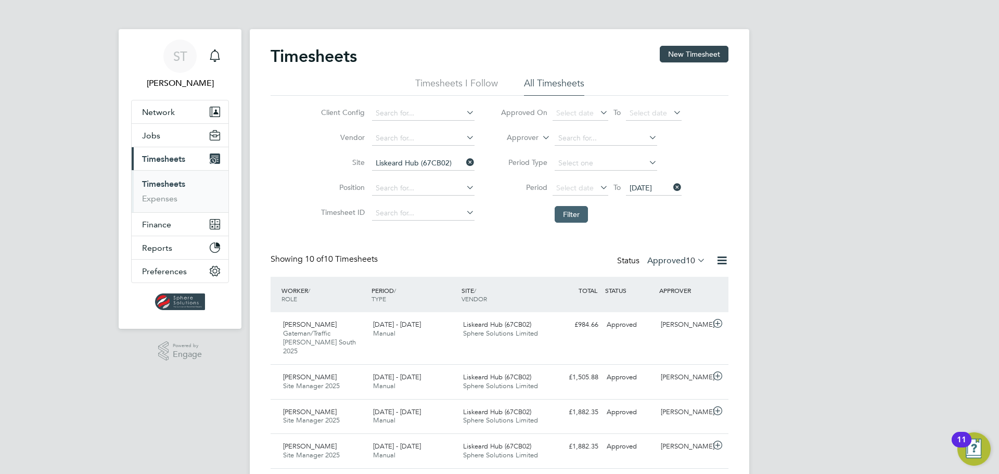
click at [570, 215] on button "Filter" at bounding box center [570, 214] width 33 height 17
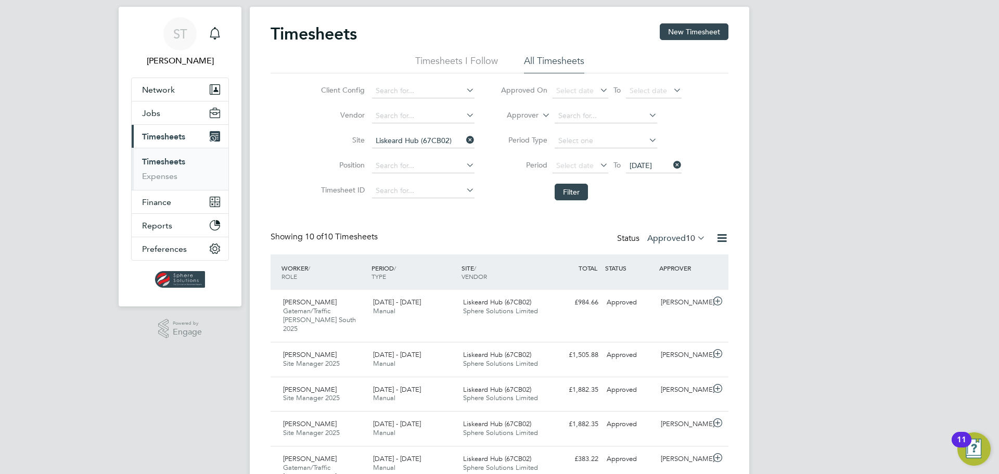
scroll to position [35, 0]
